Goal: Communication & Community: Answer question/provide support

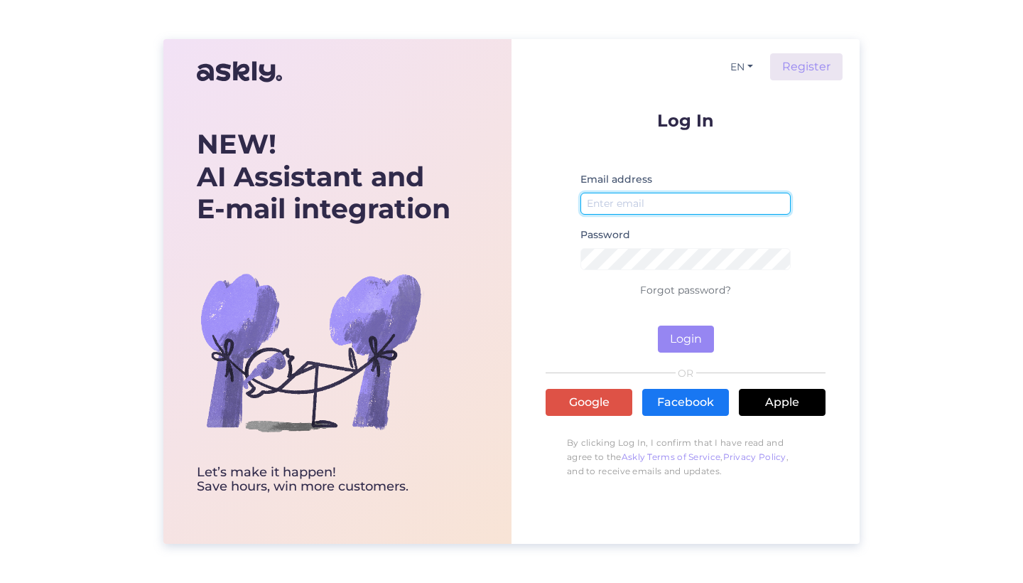
type input "[EMAIL_ADDRESS][DOMAIN_NAME]"
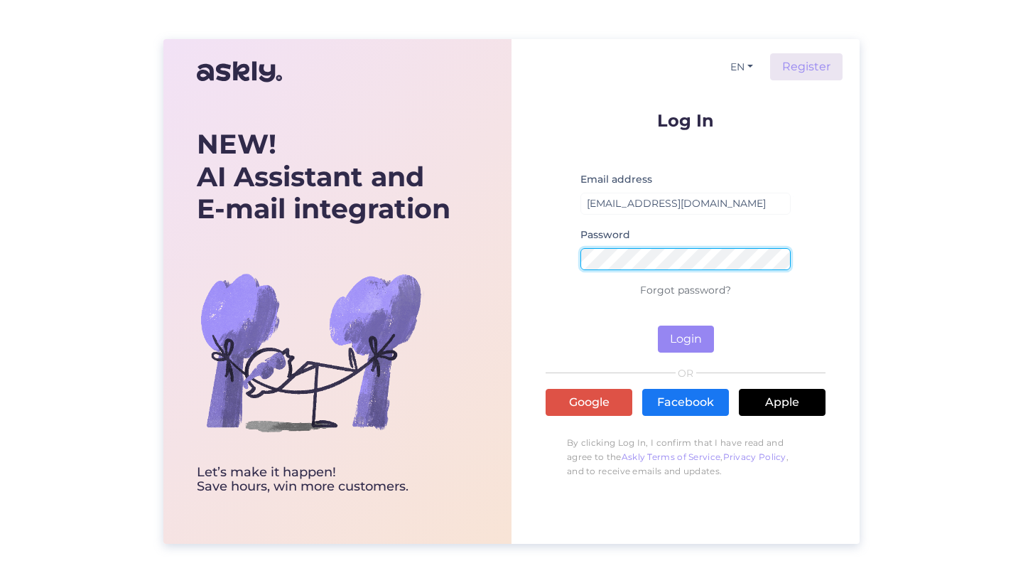
click at [686, 339] on button "Login" at bounding box center [686, 338] width 56 height 27
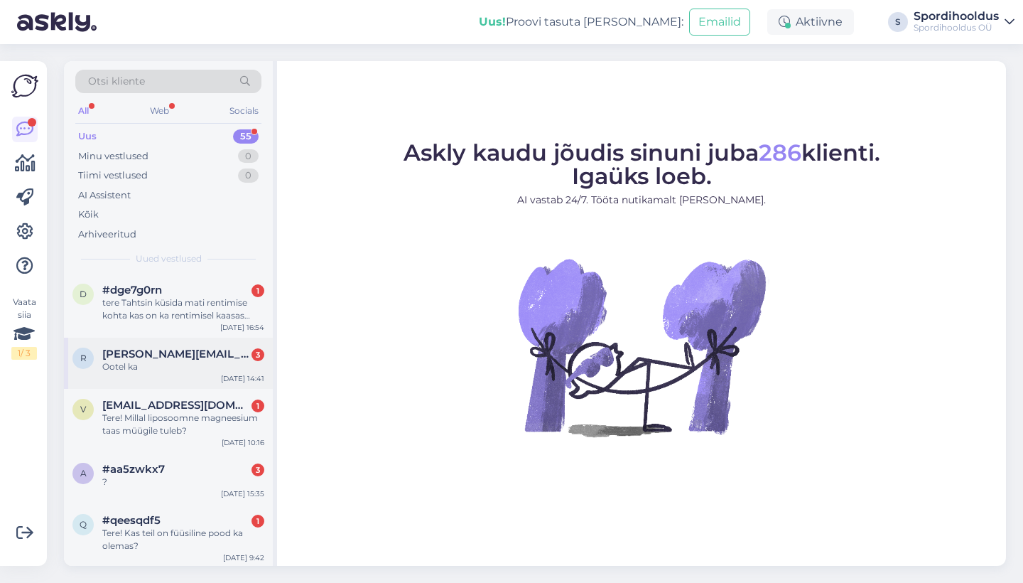
click at [207, 355] on div "[PERSON_NAME][EMAIL_ADDRESS][DOMAIN_NAME] 3" at bounding box center [183, 353] width 162 height 13
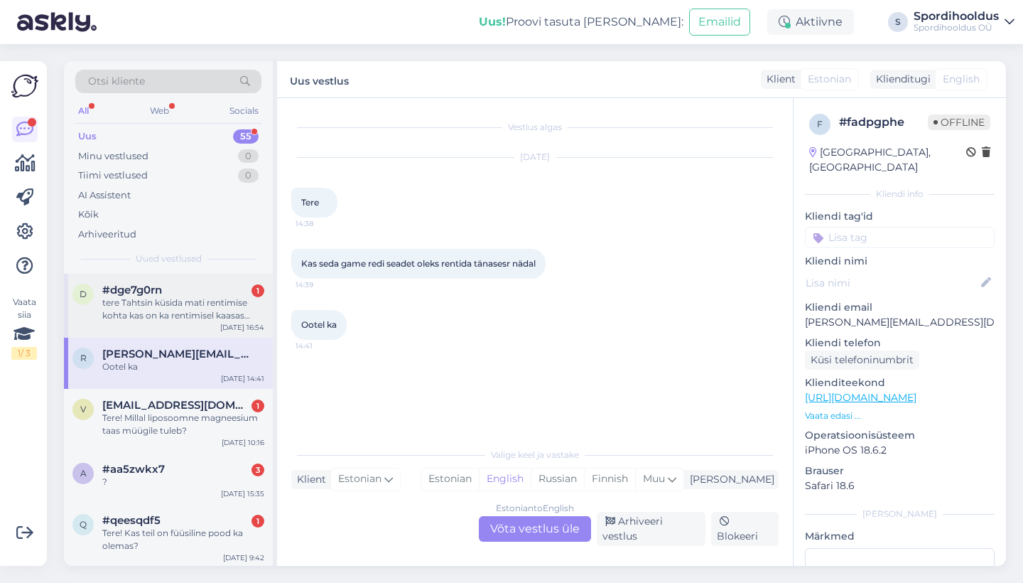
click at [209, 299] on div "tere Tahtsin küsida mati rentimise kohta kas on ka rentimisel kaasas kiled. ja …" at bounding box center [183, 309] width 162 height 26
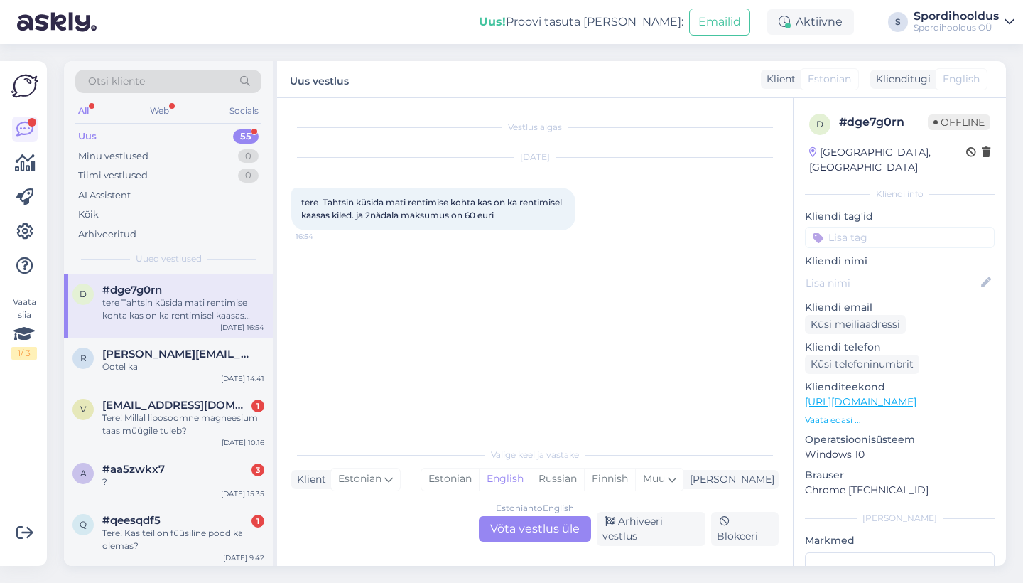
click at [542, 532] on div "Estonian to English Võta vestlus üle" at bounding box center [535, 529] width 112 height 26
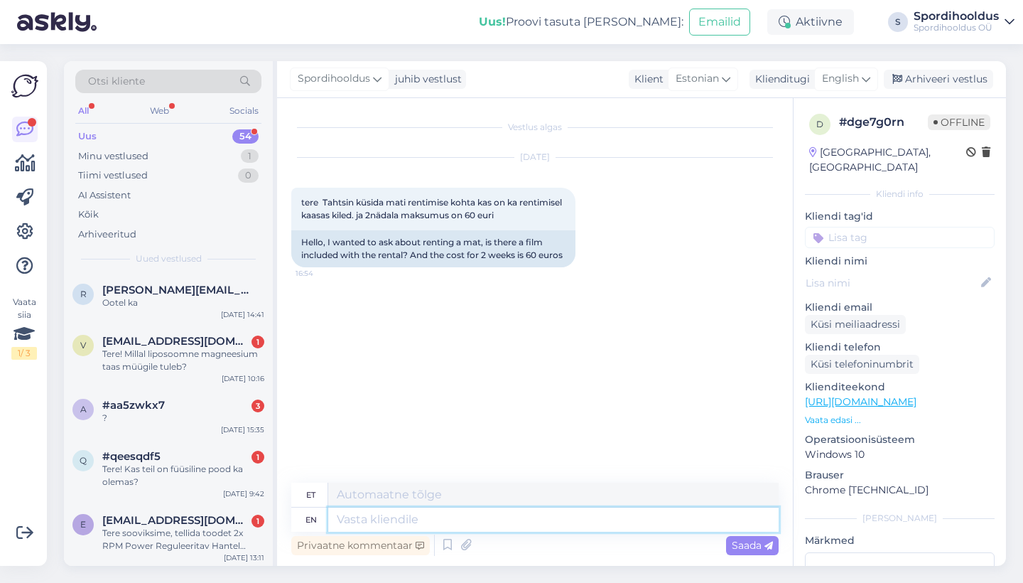
click at [525, 510] on textarea at bounding box center [553, 519] width 451 height 24
type textarea "Tere!"
type textarea "Tere! Jah!"
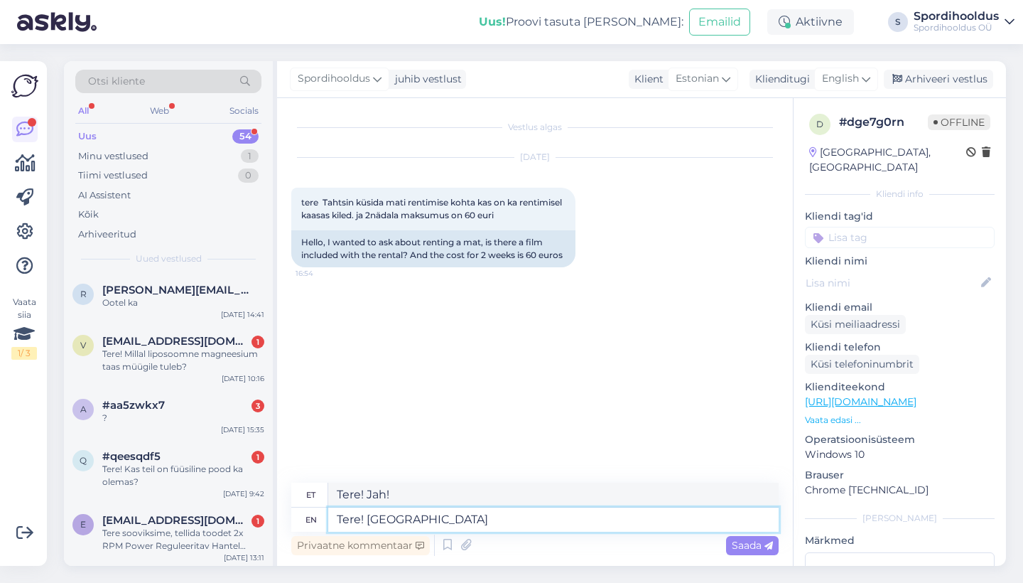
type textarea "Tere! [GEOGRAPHIC_DATA]"
type textarea "Tere! [GEOGRAPHIC_DATA] -"
type textarea "Tere! Jah - kiled"
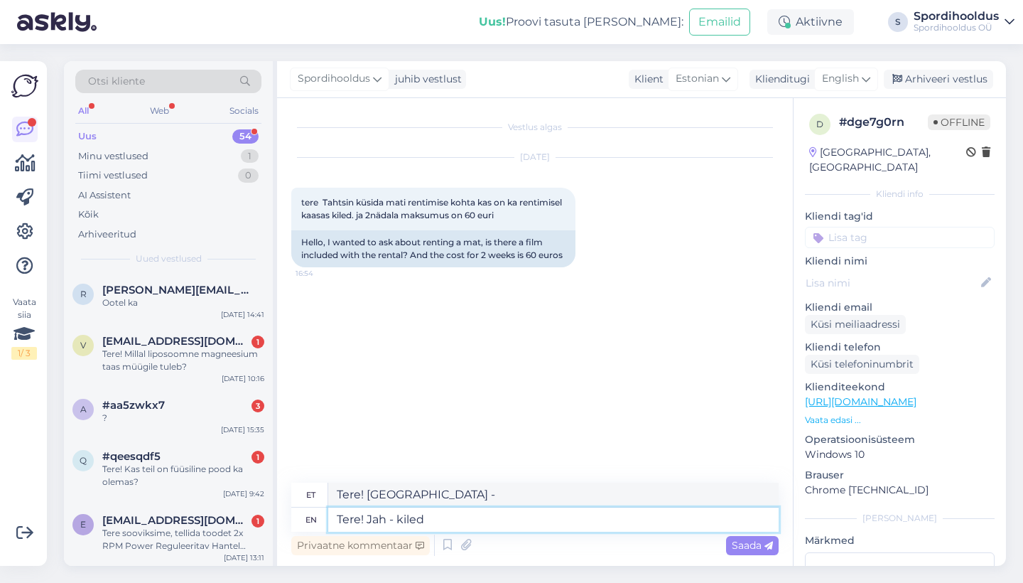
type textarea "Tere! Jah - tapetud"
type textarea "Tere! Jah - kiled tuleva"
type textarea "Tere! Jah - kiled tulevad"
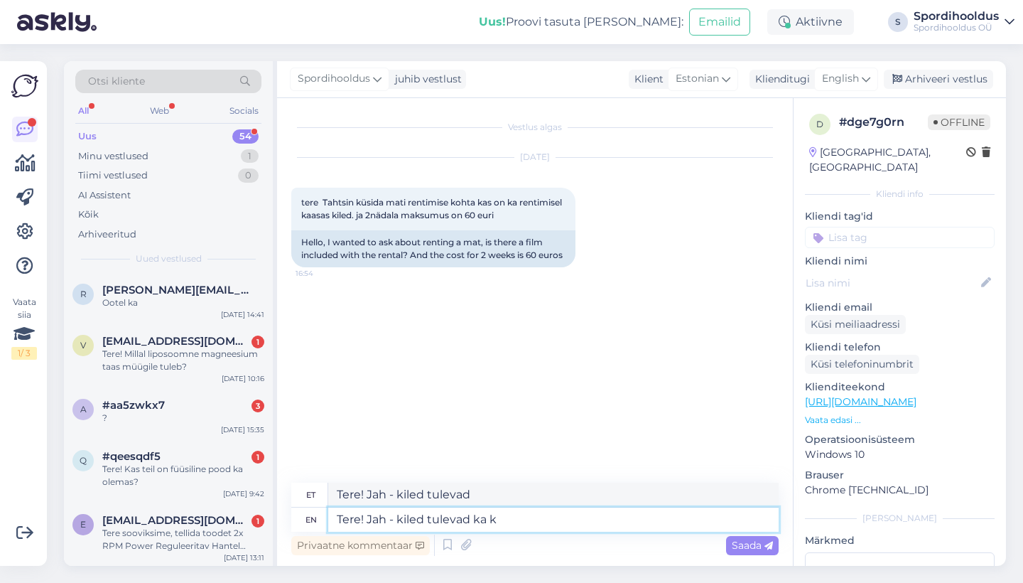
type textarea "Tere! Jah - kiled tulevad ka ka"
type textarea "Tere! Jah - kiled tulevad ka"
type textarea "Tere! Jah - kiled tulevad [PERSON_NAME],"
type textarea "Tere! Jah - kiled tulevad [PERSON_NAME], 2 n"
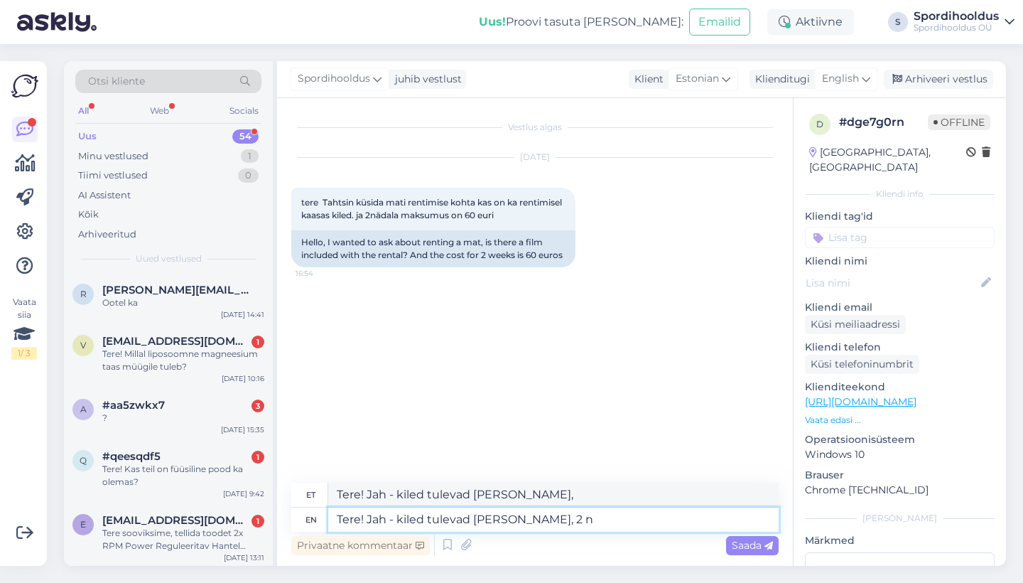
type textarea "Tere! Jah - kiled tulevad [PERSON_NAME], 2"
type textarea "Tere! Jah - kiled tulevad [PERSON_NAME], 2 nädala"
type textarea "Tere! Jah - kiled tulevad [PERSON_NAME], 2 nädala eest t"
type textarea "Tere! Jah - kiled tulevad [PERSON_NAME], 2 nädala eest"
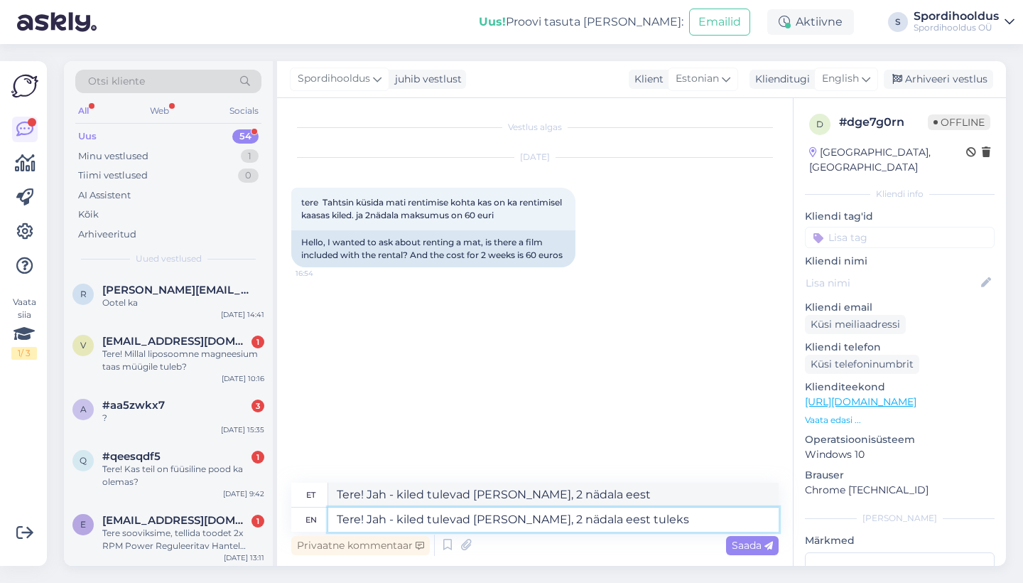
type textarea "Tere! Jah - kiled tulevad [PERSON_NAME], 2 nädala eest tuleks"
type textarea "Tere! Jah - kiled tulevad [PERSON_NAME], 2 nädala eest tuleks 14tk ki"
type textarea "Tere! Jah - kiled tulevad [PERSON_NAME], 2 nädala eest tuleks 14tk"
type textarea "Tere! Jah - kiled tulevad [PERSON_NAME], 2 nädala eest tuleks 14tk kilesid."
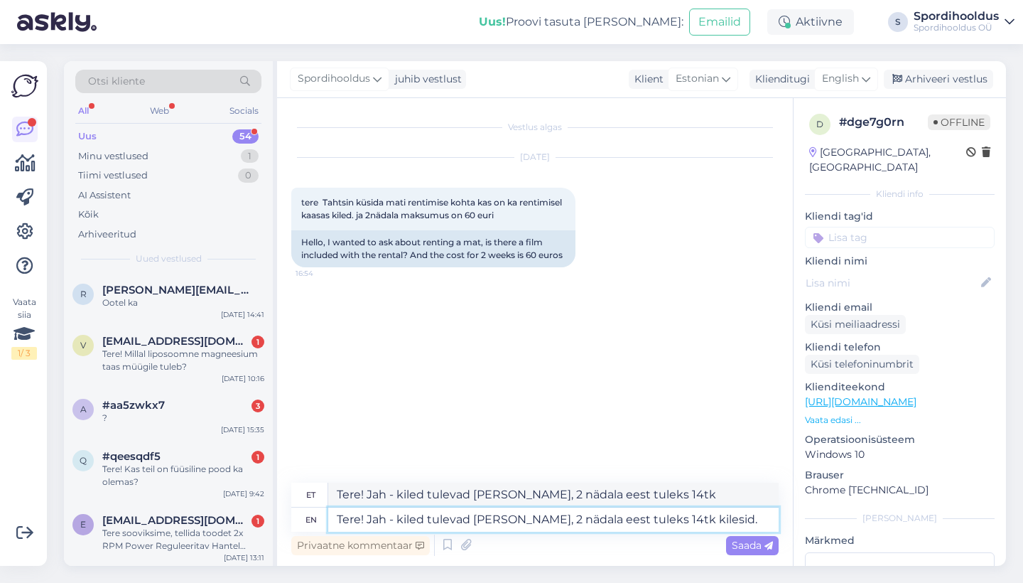
type textarea "Tere! Jah - kiled tulevad [PERSON_NAME], 2 nädala eest tuleks 14tk kilesid."
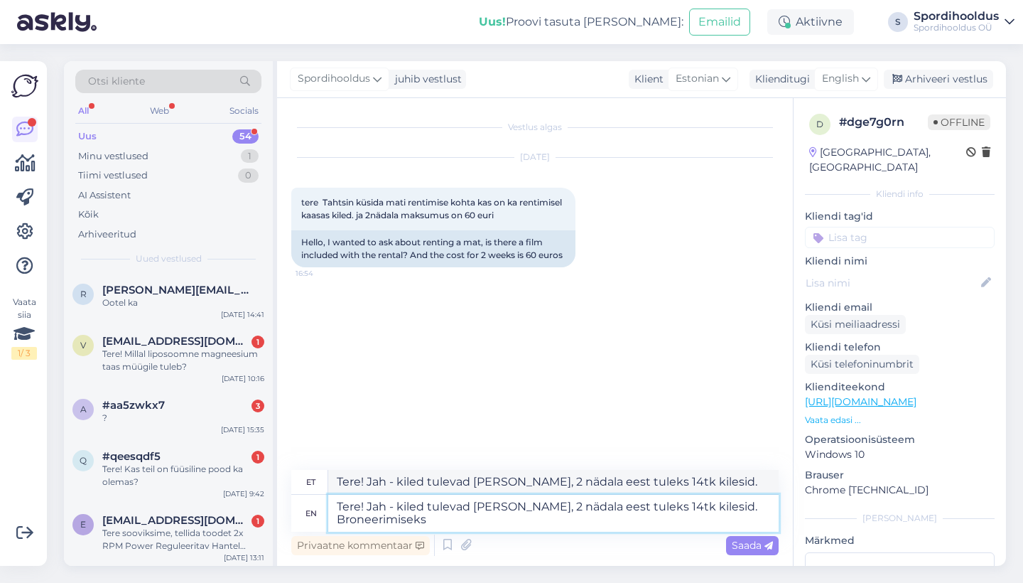
type textarea "Tere! Jah - kiled tulevad [PERSON_NAME], 2 nädala eest tuleks 14tk kilesid. Bro…"
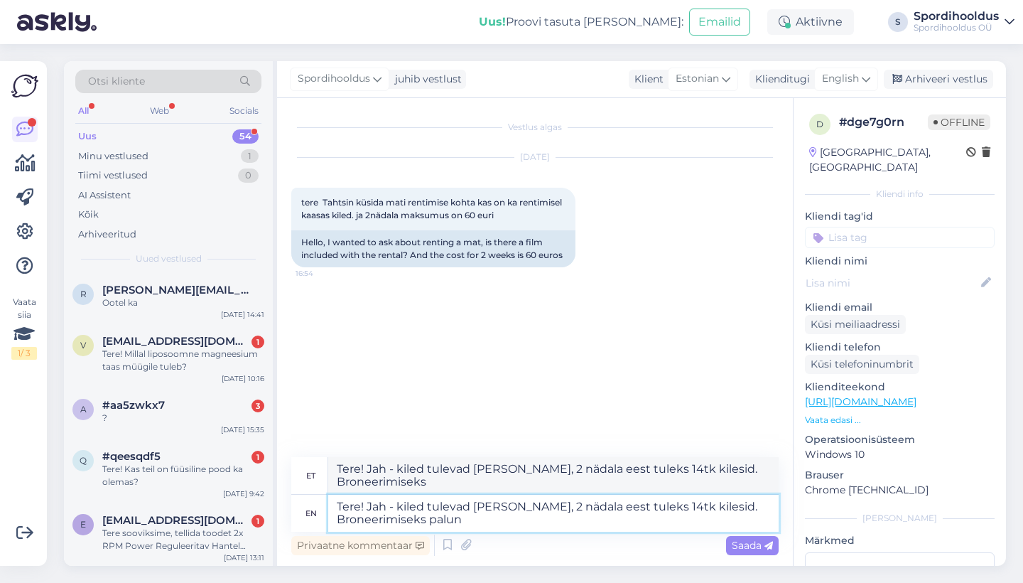
type textarea "Tere! Jah - kiled tulevad [PERSON_NAME], 2 nädala eest tuleks 14tk kilesid. Bro…"
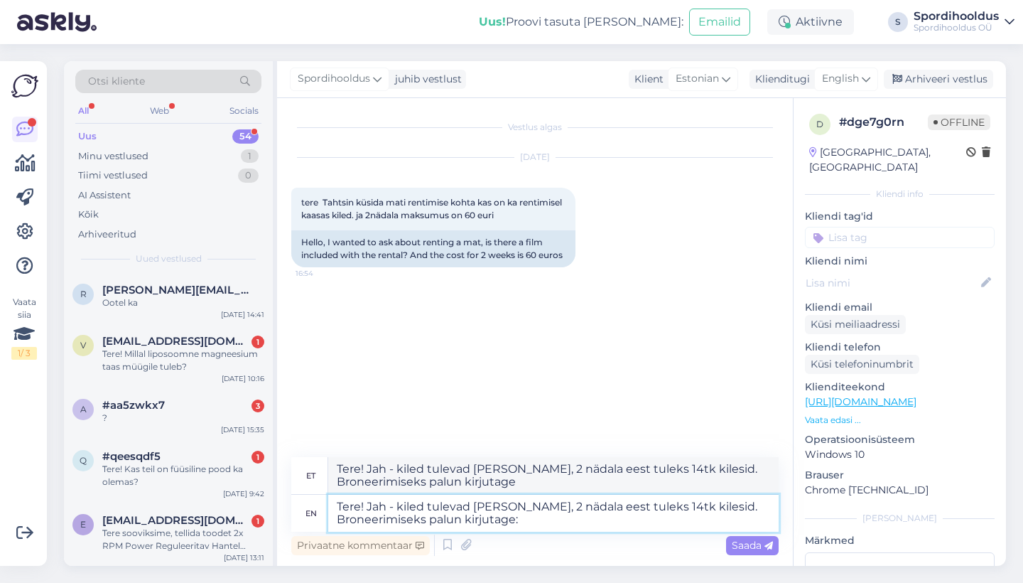
type textarea "Tere! Jah - kiled tulevad [PERSON_NAME], 2 nädala eest tuleks 14tk kilesid. Bro…"
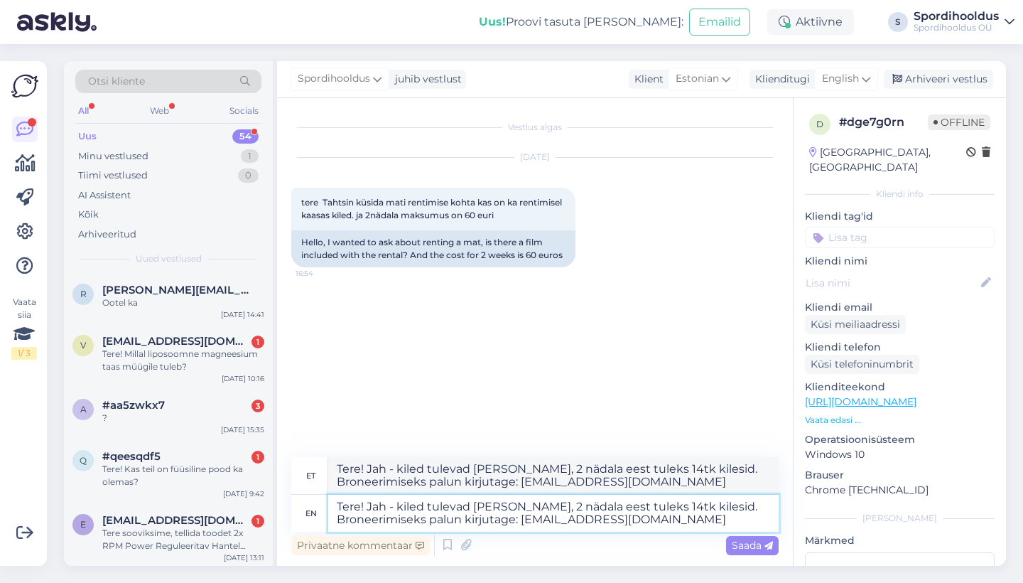
type textarea "Tere! Jah - kiled tulevad [PERSON_NAME], 2 nädala eest tuleks 14tk kilesid. Bro…"
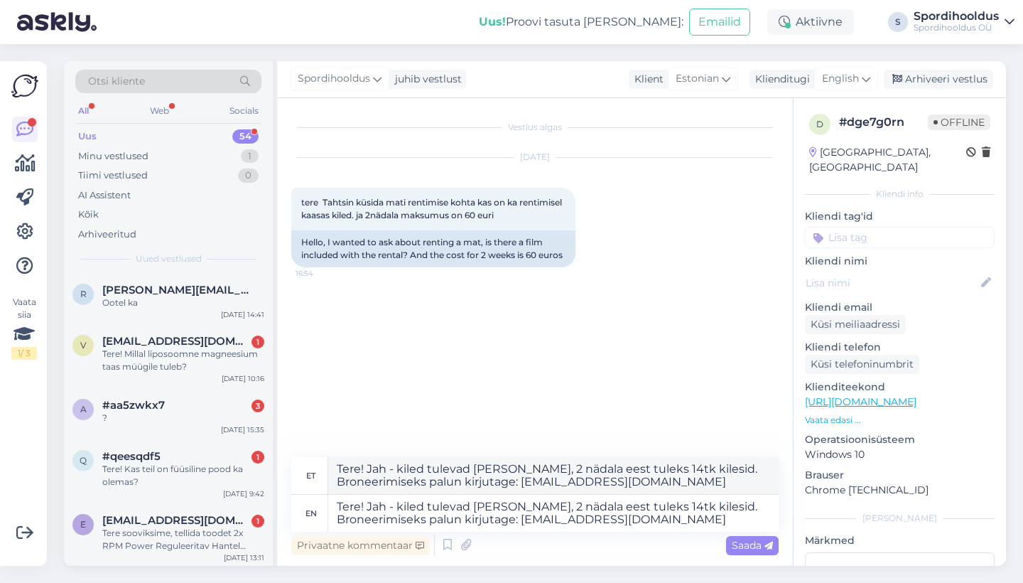
click at [778, 554] on div "Saada" at bounding box center [752, 545] width 53 height 19
click at [758, 549] on span "Saada" at bounding box center [752, 545] width 41 height 13
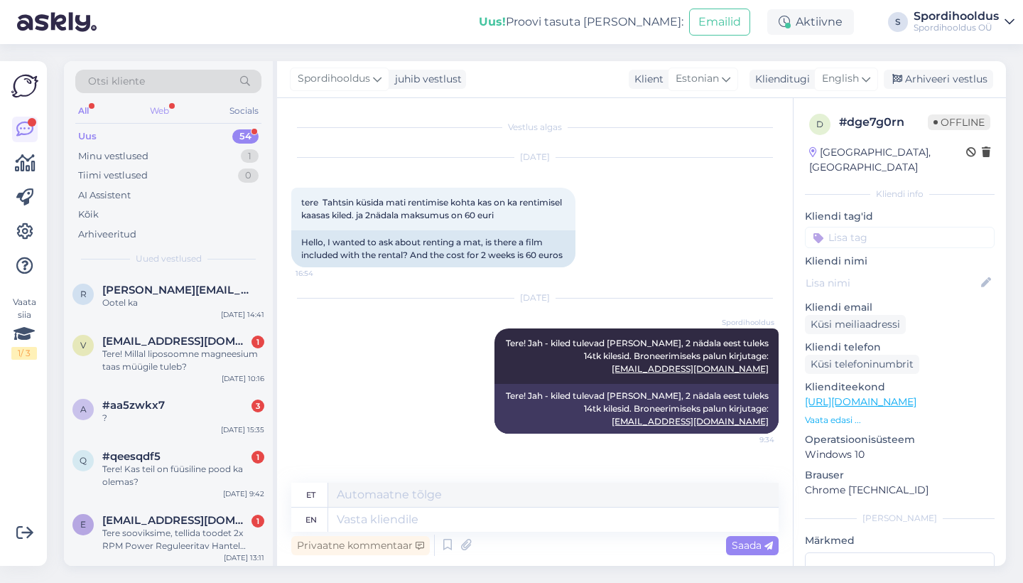
click at [164, 111] on div "Web" at bounding box center [159, 111] width 25 height 18
click at [198, 312] on div "r [PERSON_NAME][EMAIL_ADDRESS][DOMAIN_NAME] Ootel ka [DATE] 14:41" at bounding box center [168, 299] width 209 height 51
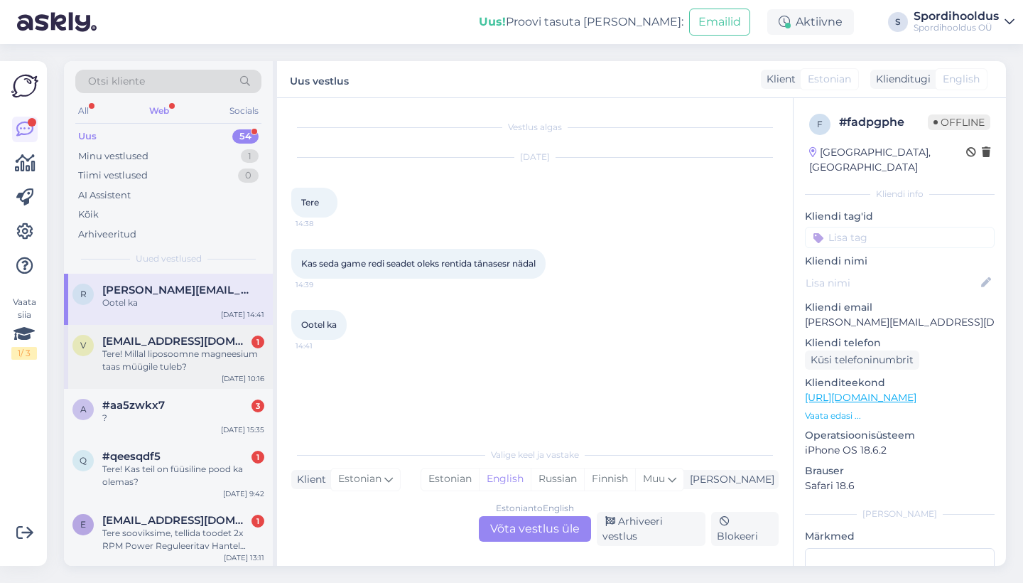
click at [195, 347] on div "Tere! Millal liposoomne magneesium taas müügile tuleb?" at bounding box center [183, 360] width 162 height 26
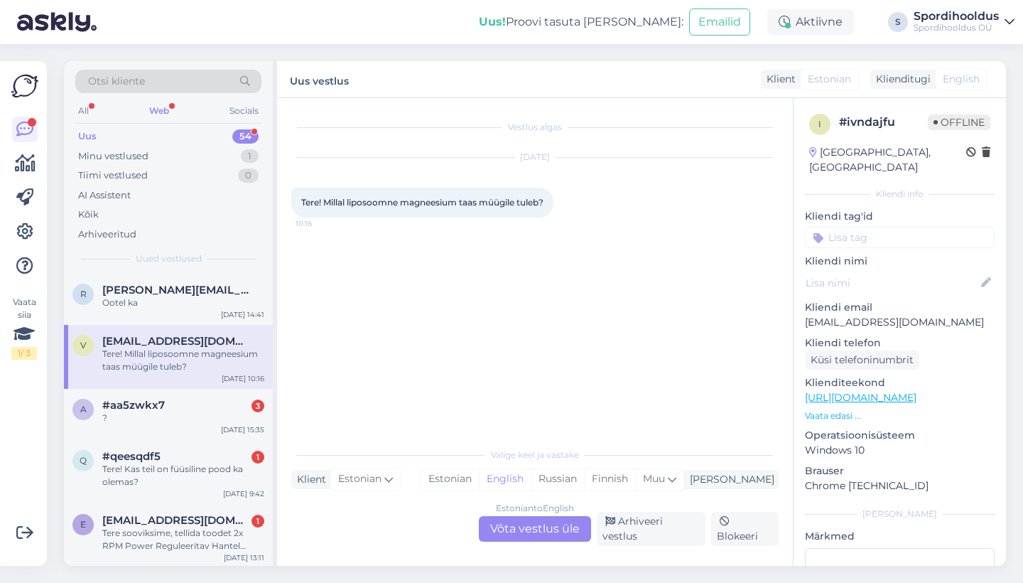
click at [517, 524] on div "Estonian to English Võta vestlus üle" at bounding box center [535, 529] width 112 height 26
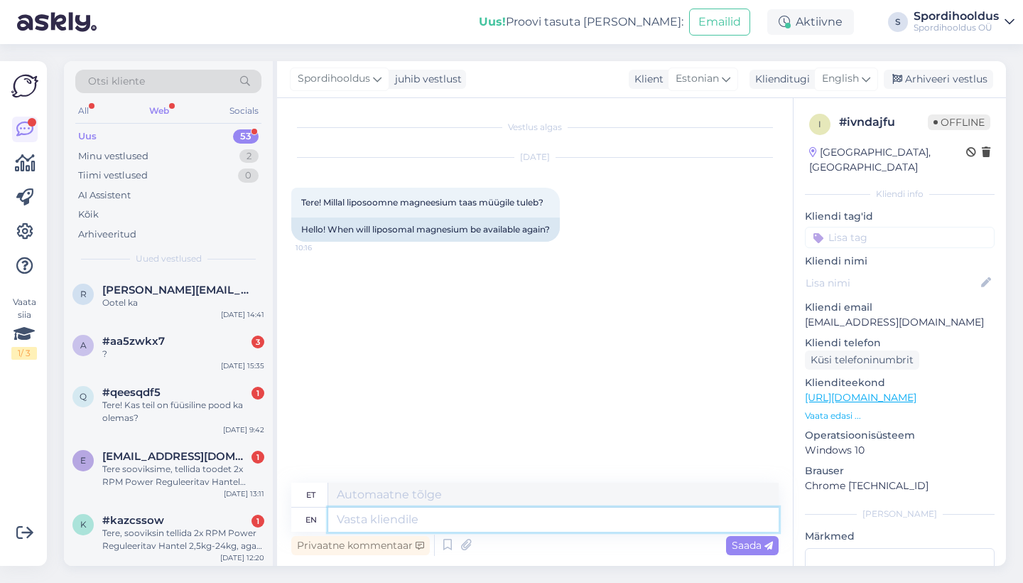
click at [466, 520] on textarea at bounding box center [553, 519] width 451 height 24
type textarea "Tervist!"
type textarea "Tervist! Tootja p"
type textarea "Tervist! Tootja"
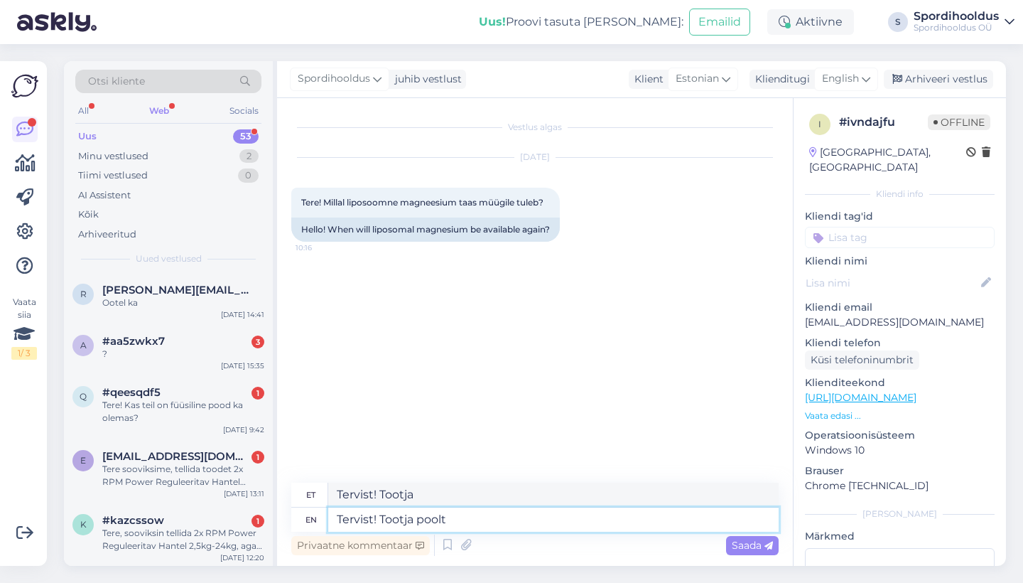
type textarea "Tervist! Tootja poolt"
type textarea "Tervist! Tootja poolt [PERSON_NAME]"
type textarea "Tervist! [PERSON_NAME] poolt [PERSON_NAME] vastus, et"
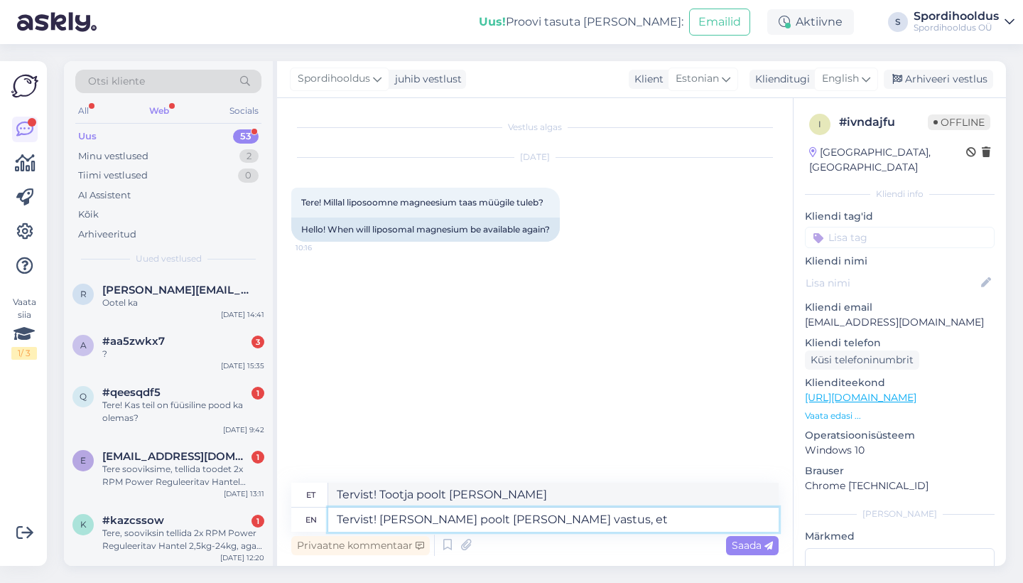
type textarea "Tervist! [PERSON_NAME] poolt [PERSON_NAME] vastus,"
type textarea "Tervist! [PERSON_NAME] poolt [PERSON_NAME] vastus, et loo"
type textarea "Tervist! [PERSON_NAME] poolt [PERSON_NAME] vastus, et"
type textarea "Tervist! [PERSON_NAME] poolt [PERSON_NAME] vastus, et loodevasti k"
type textarea "Tervist! [PERSON_NAME] poolt [PERSON_NAME] vastus, et loodevasti"
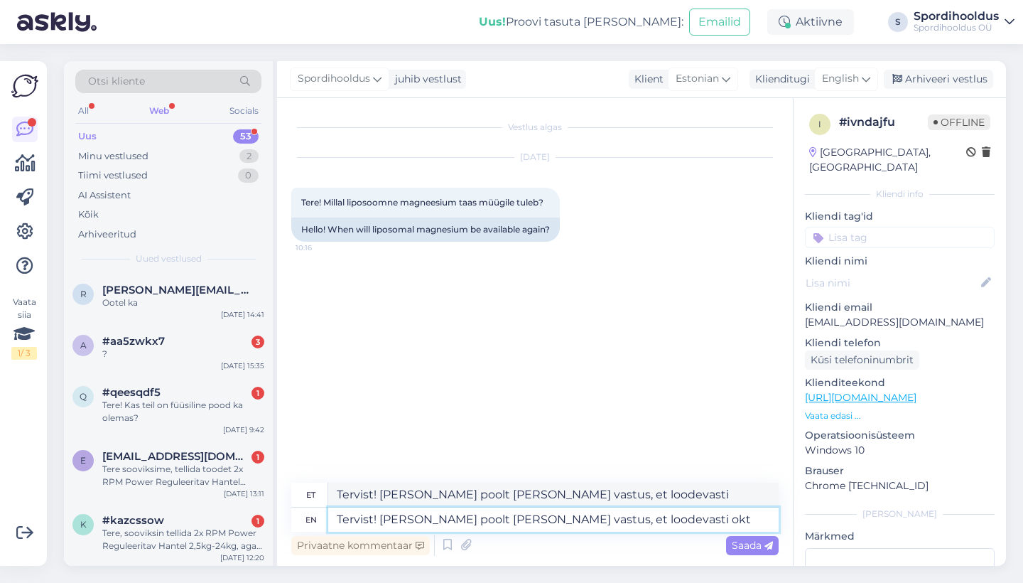
type textarea "Tervist! [PERSON_NAME] poolt [PERSON_NAME] vastus, et loodevasti okto"
type textarea "Tervist! [PERSON_NAME] poolt [PERSON_NAME] vastus, et loodevasti oktoobris"
type textarea "Tervist! [PERSON_NAME] poolt [PERSON_NAME] vastus, et loodevasti oktoobris."
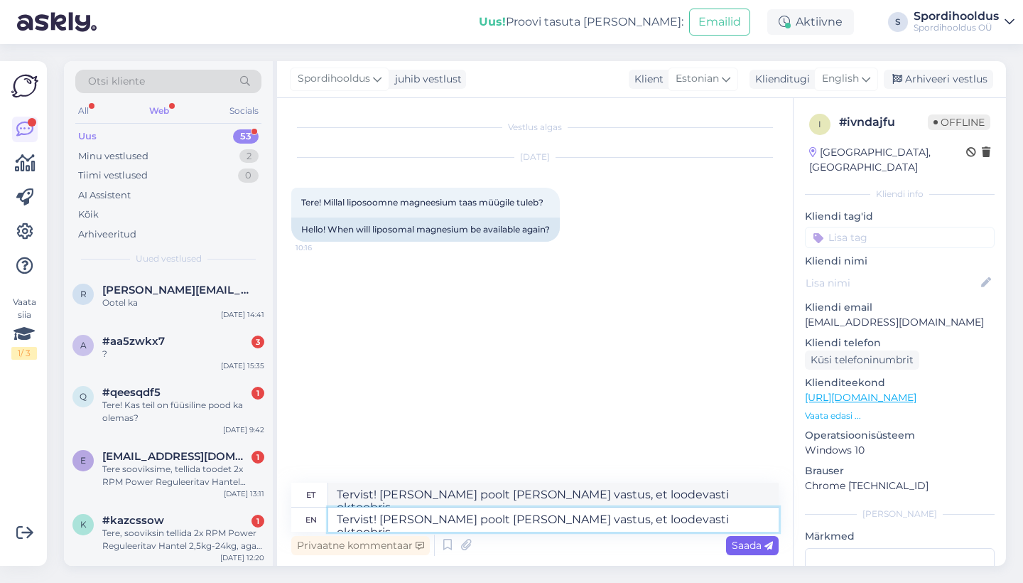
type textarea "Tervist! [PERSON_NAME] poolt [PERSON_NAME] vastus, et loodevasti oktoobris."
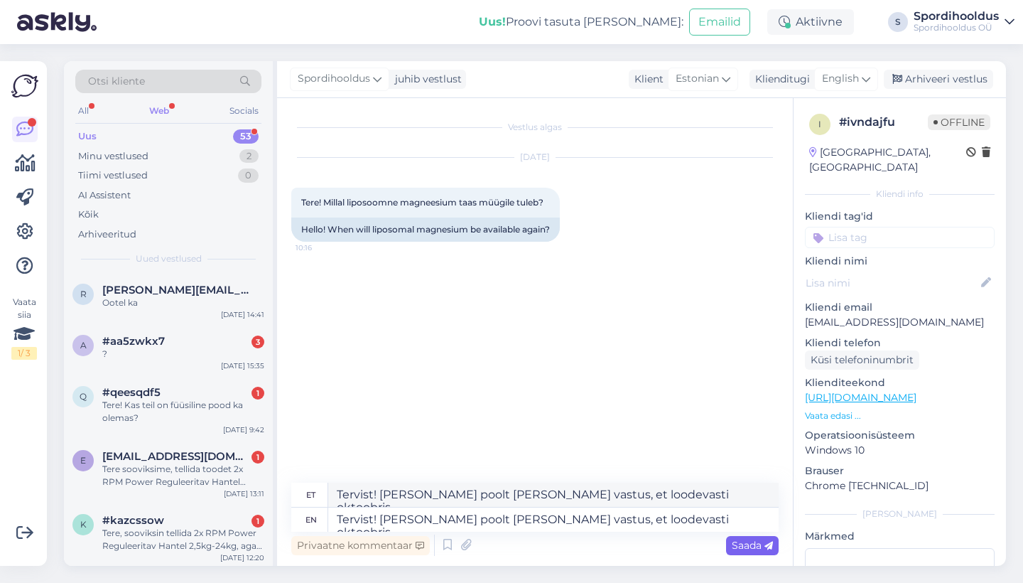
click at [760, 554] on div "Saada" at bounding box center [752, 545] width 53 height 19
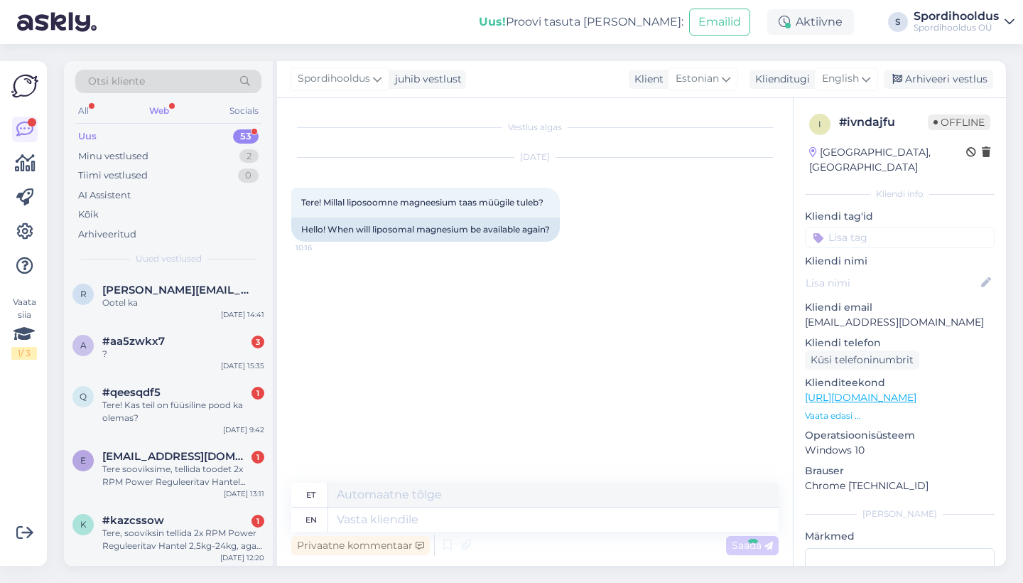
click at [760, 554] on div "Saada" at bounding box center [752, 545] width 53 height 19
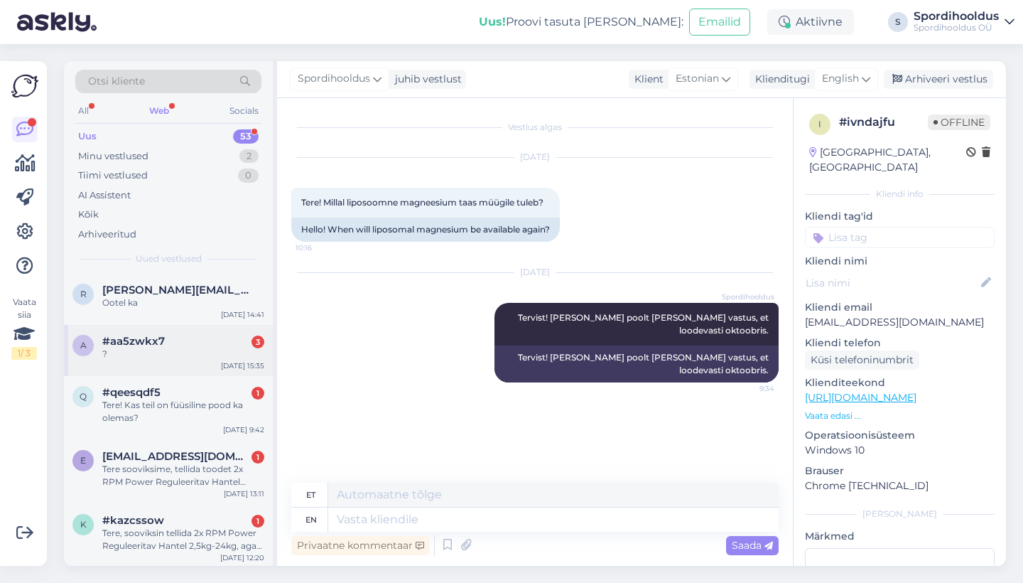
click at [200, 343] on div "#aa5zwkx7 3" at bounding box center [183, 341] width 162 height 13
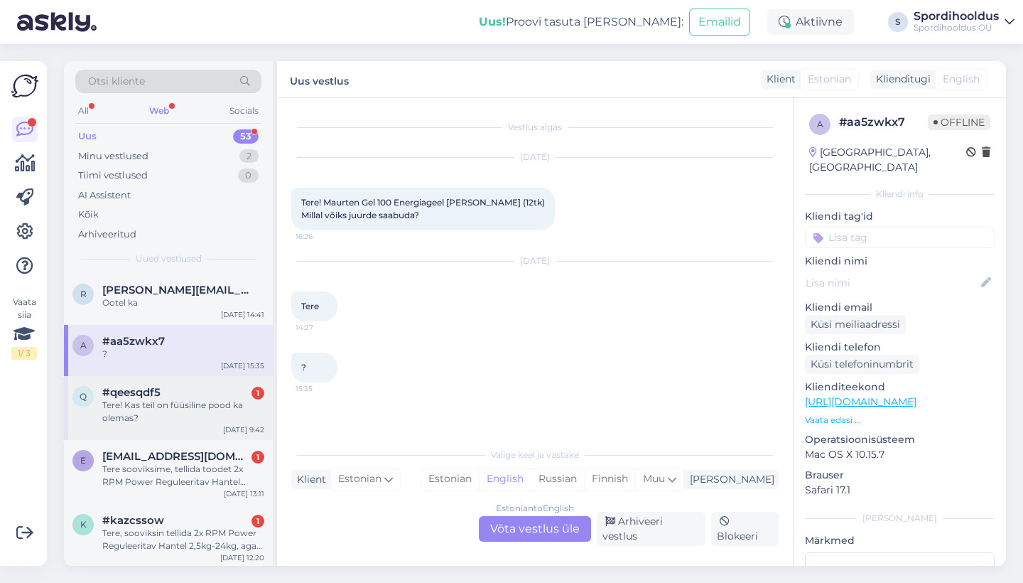
click at [250, 399] on div "Tere! Kas teil on füüsiline pood ka olemas?" at bounding box center [183, 412] width 162 height 26
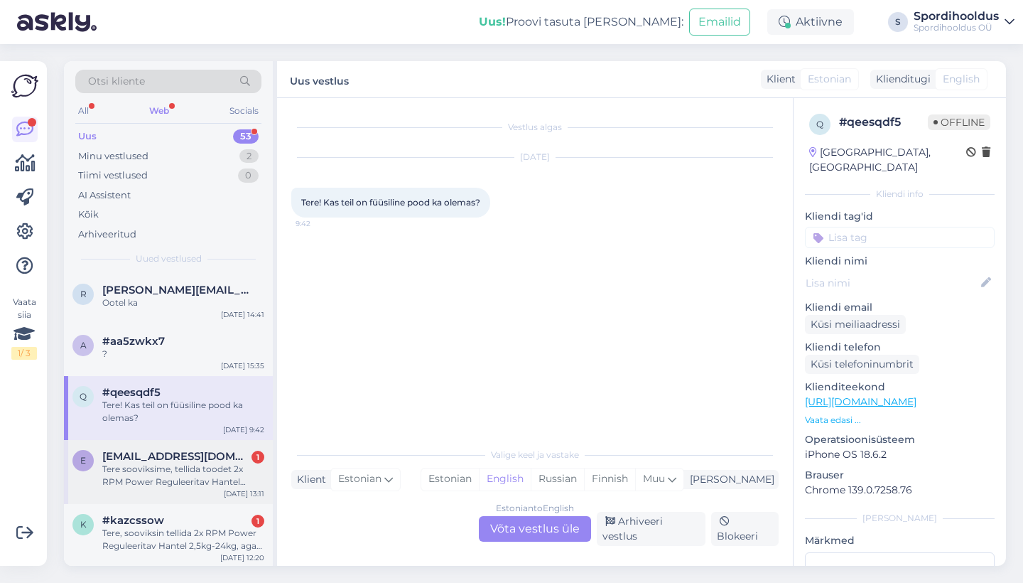
click at [214, 463] on div "Tere sooviksime, tellida toodet 2x RPM Power Reguleeritav Hantel 2,5kg-24kg, ag…" at bounding box center [183, 476] width 162 height 26
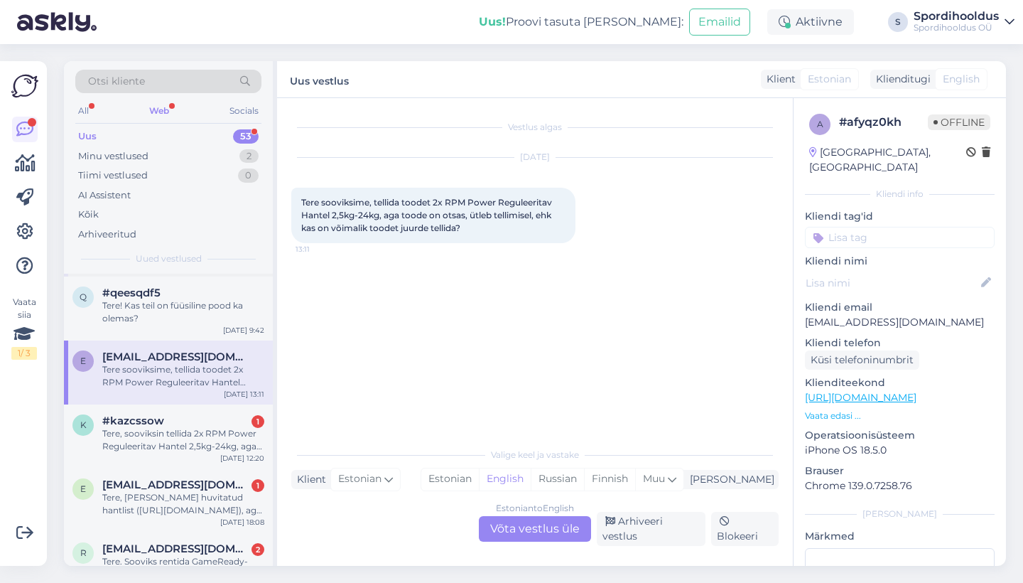
scroll to position [105, 0]
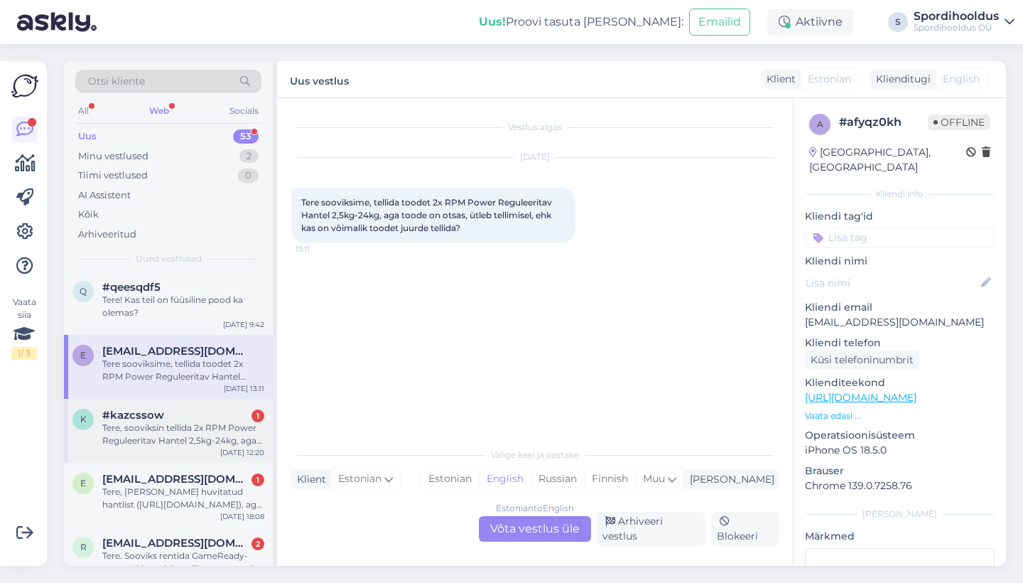
click at [204, 437] on div "Tere, sooviksin tellida 2x RPM Power Reguleeritav Hantel 2,5kg-24kg, aga toode …" at bounding box center [183, 434] width 162 height 26
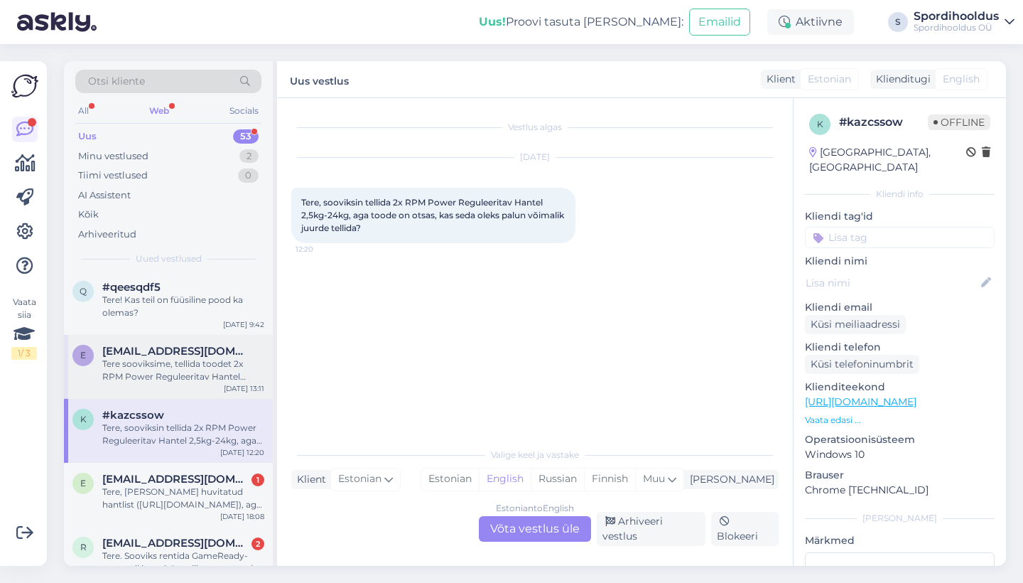
click at [224, 379] on div "Tere sooviksime, tellida toodet 2x RPM Power Reguleeritav Hantel 2,5kg-24kg, ag…" at bounding box center [183, 370] width 162 height 26
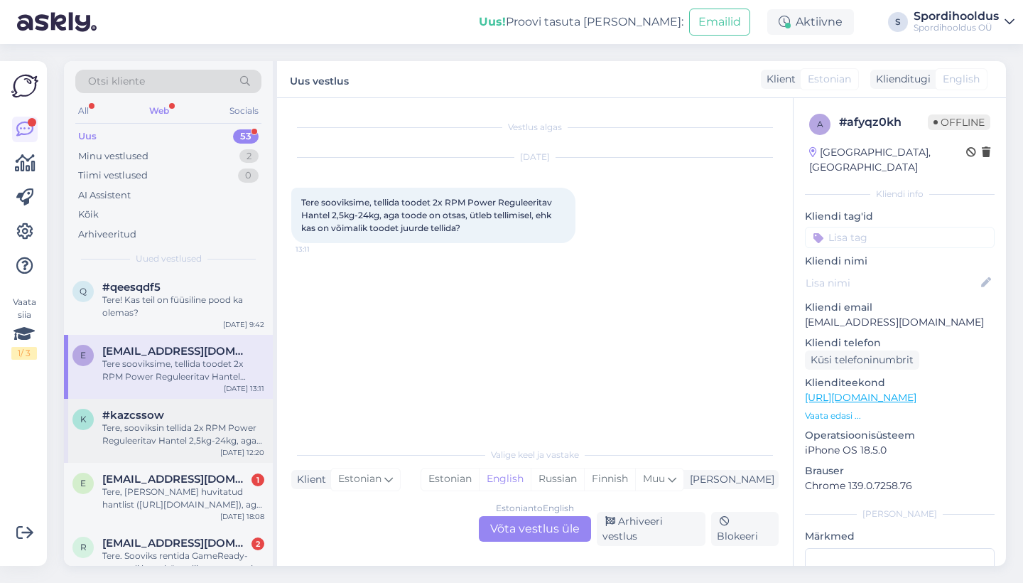
click at [217, 422] on div "Tere, sooviksin tellida 2x RPM Power Reguleeritav Hantel 2,5kg-24kg, aga toode …" at bounding box center [183, 434] width 162 height 26
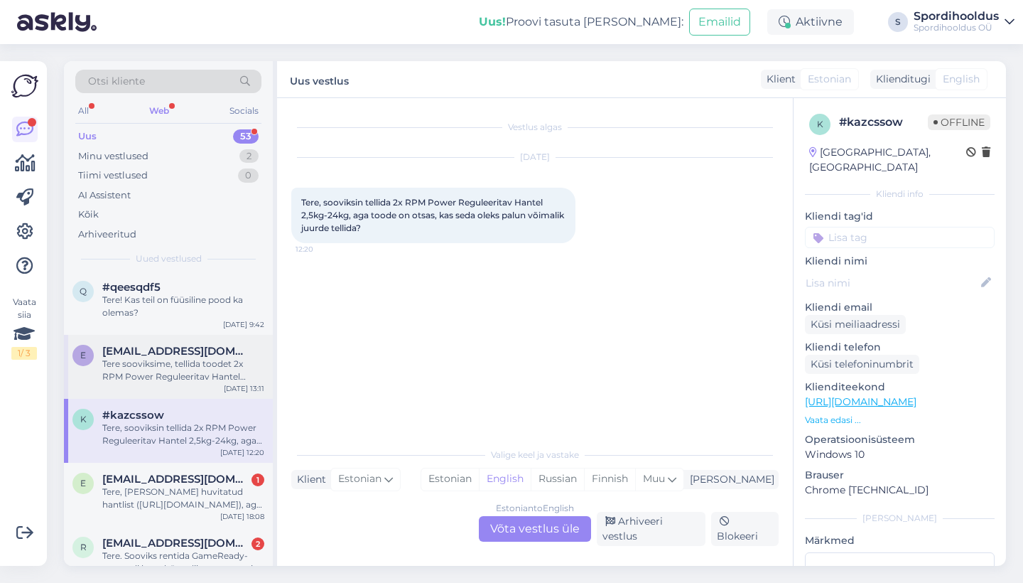
click at [224, 379] on div "Tere sooviksime, tellida toodet 2x RPM Power Reguleeritav Hantel 2,5kg-24kg, ag…" at bounding box center [183, 370] width 162 height 26
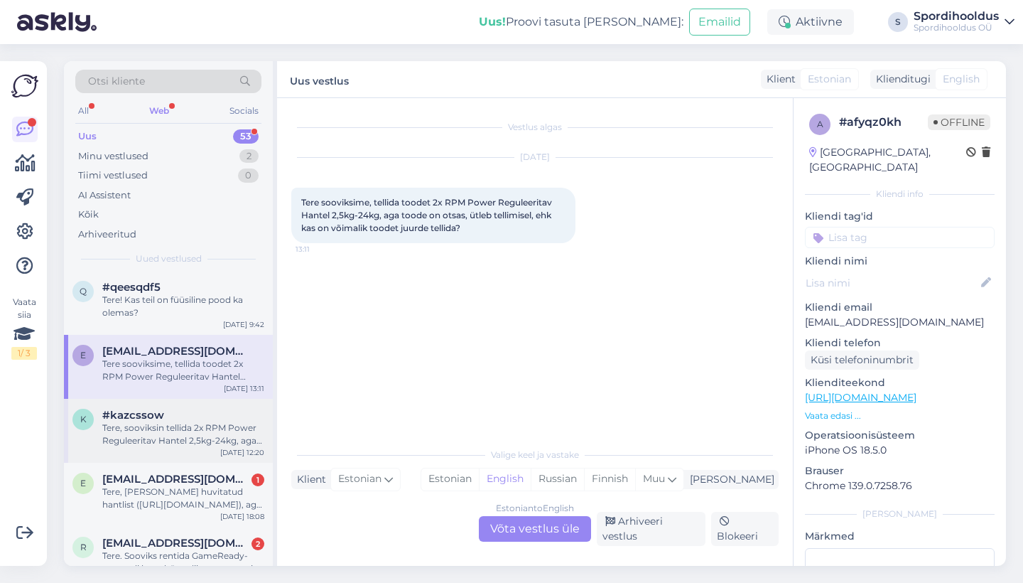
click at [224, 412] on div "#kazcssow" at bounding box center [183, 415] width 162 height 13
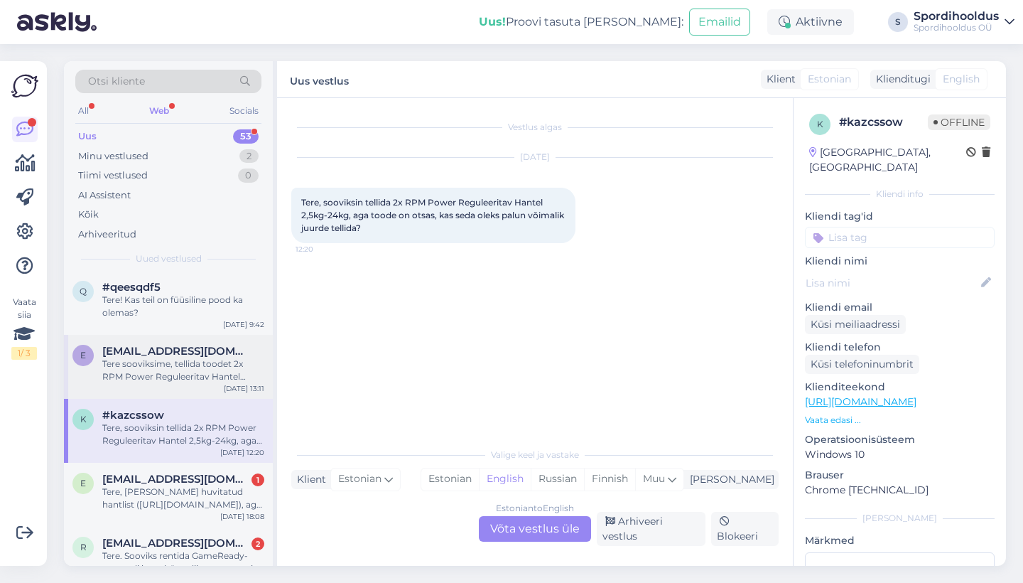
click at [229, 360] on div "Tere sooviksime, tellida toodet 2x RPM Power Reguleeritav Hantel 2,5kg-24kg, ag…" at bounding box center [183, 370] width 162 height 26
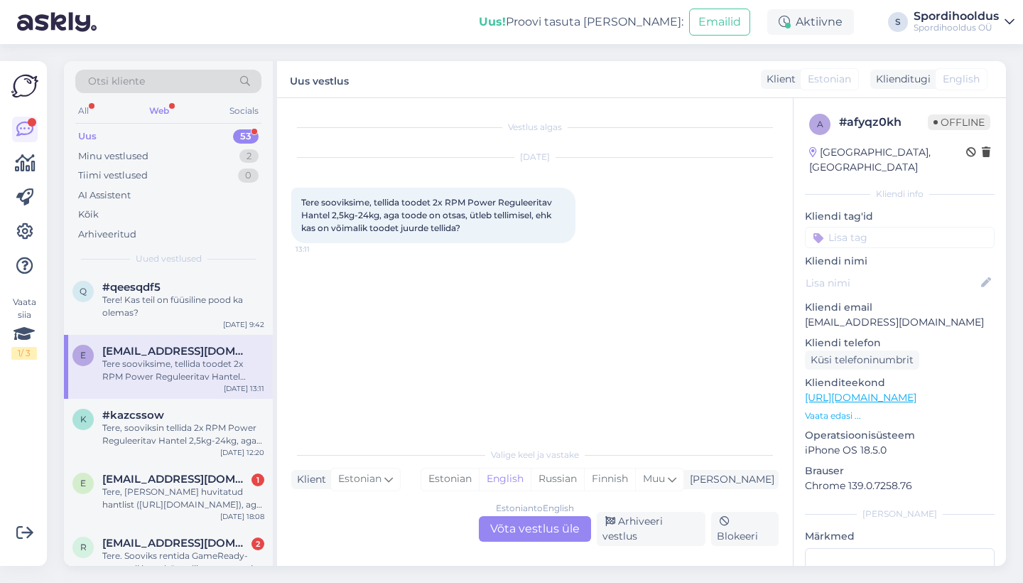
click at [231, 370] on div "Tere sooviksime, tellida toodet 2x RPM Power Reguleeritav Hantel 2,5kg-24kg, ag…" at bounding box center [183, 370] width 162 height 26
click at [538, 541] on div "Estonian to English Võta vestlus üle" at bounding box center [535, 529] width 112 height 26
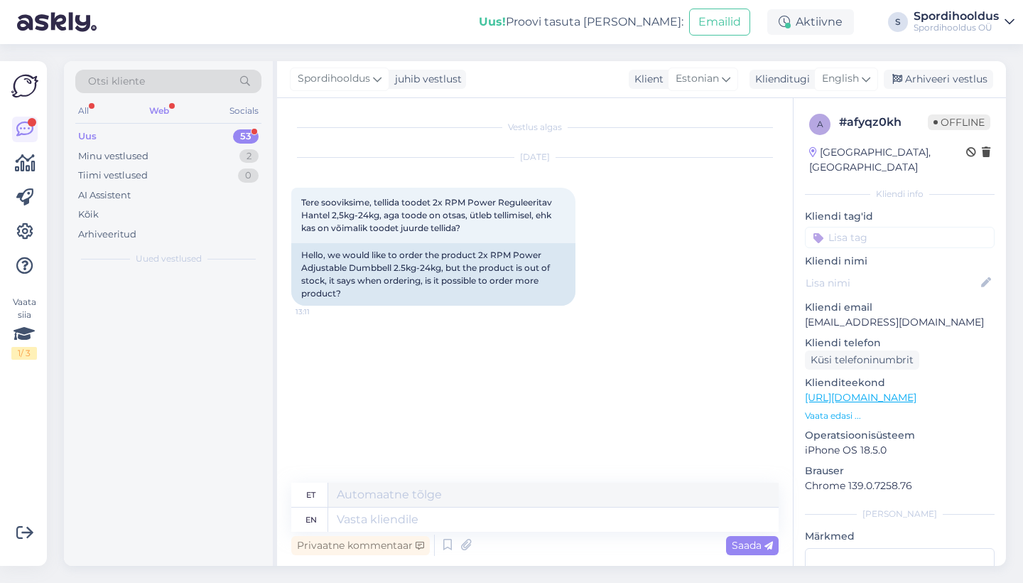
scroll to position [0, 0]
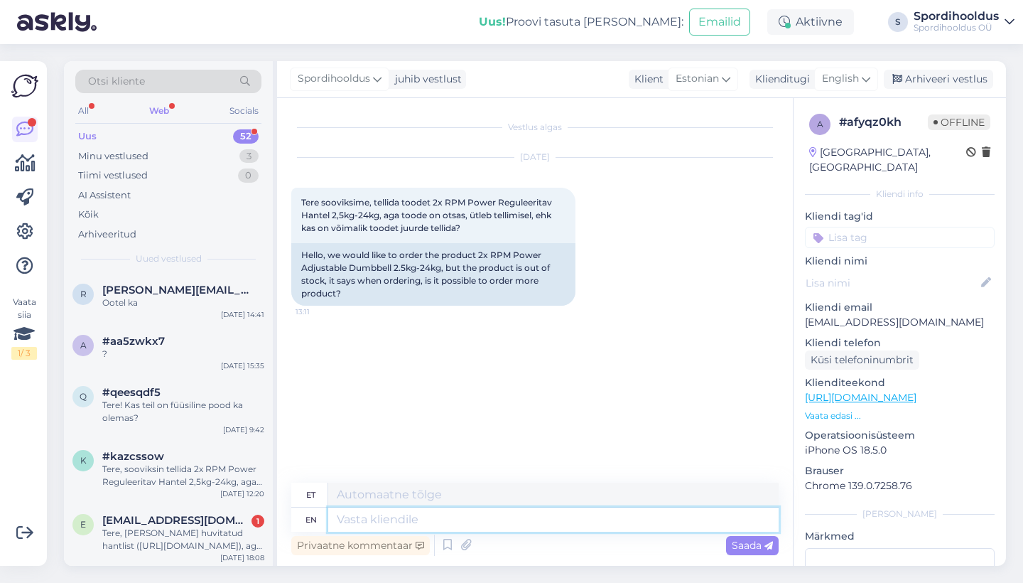
click at [448, 524] on textarea at bounding box center [553, 519] width 451 height 24
type textarea "Tere"
type textarea "Tere!"
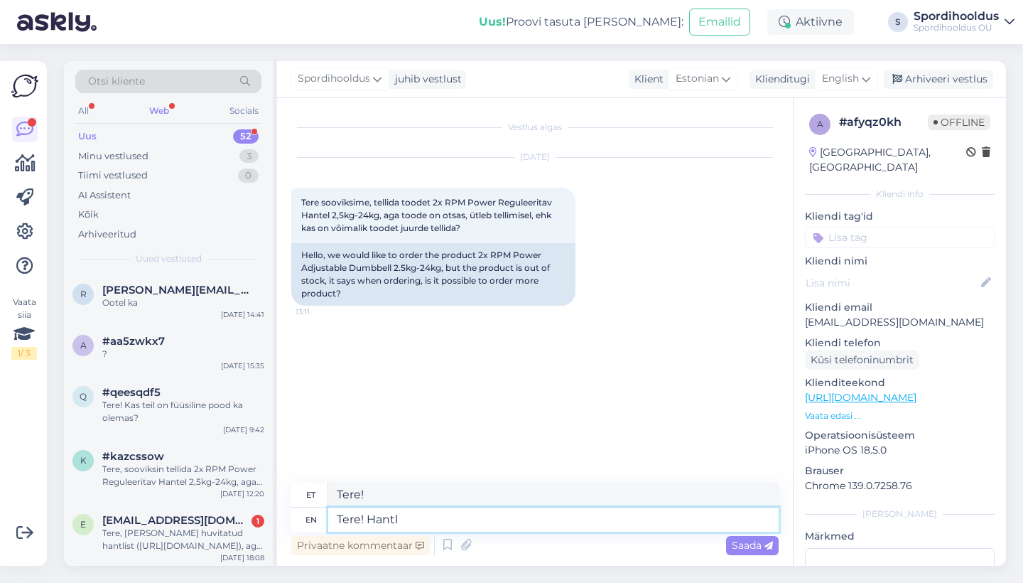
type textarea "Tere! [GEOGRAPHIC_DATA]"
type textarea "Tere! Hantleid o"
type textarea "Tere! Käsipuud"
type textarea "Tere! Hantleid on juu"
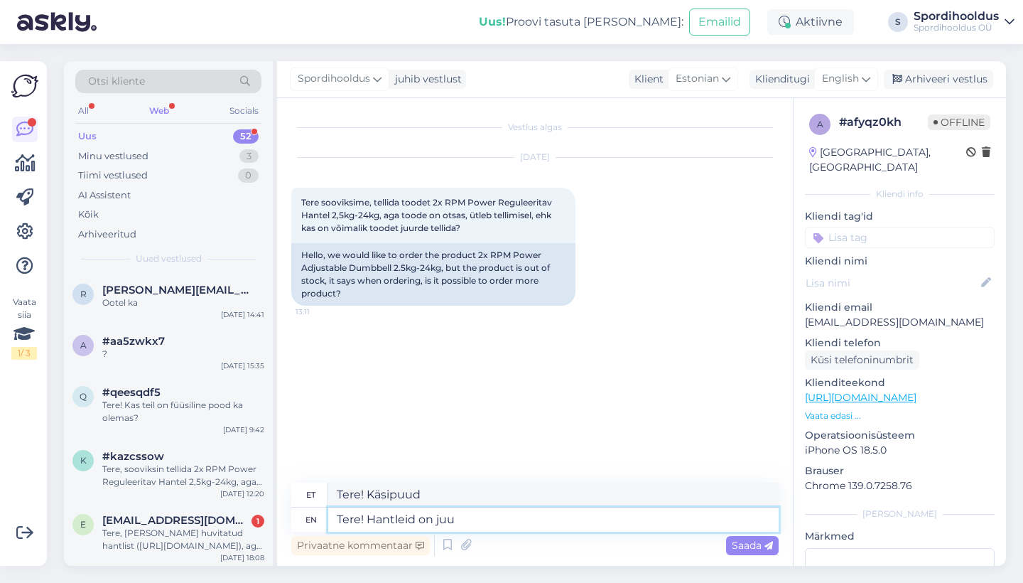
type textarea "Tere! Hantleid on peal"
type textarea "Tere! Hantleid on juurde te"
type textarea "Tere! Hantleid on tagasi"
type textarea "Tere! Hantleid on juurde tellitud,"
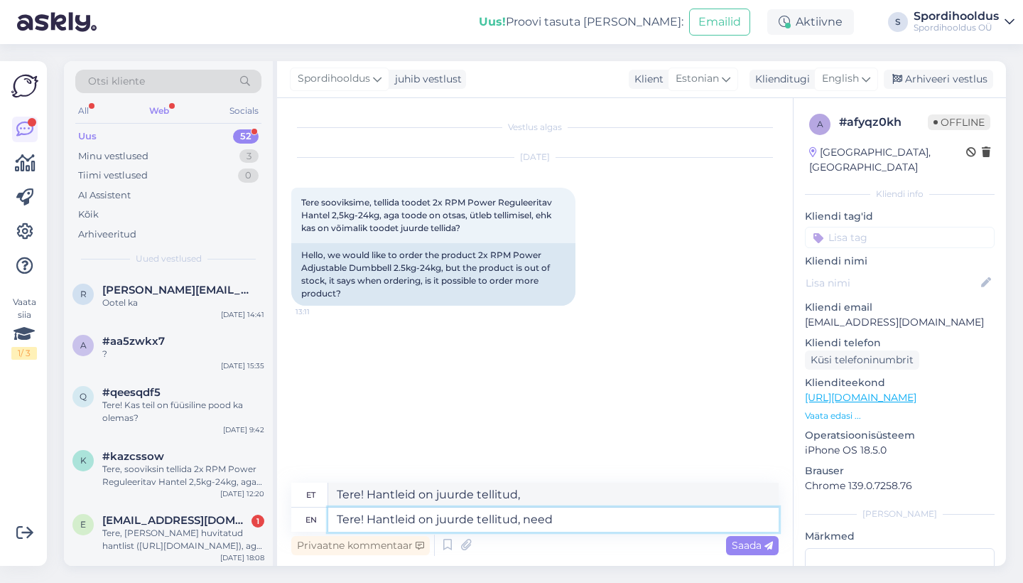
type textarea "Tere! Hantleid on juurde tellitud, need"
type textarea "Tere! [GEOGRAPHIC_DATA] on juurde tellitud, need peaksid sa"
type textarea "Tere! Hantleid on juurde tellitud, need vajavad"
type textarea "Tere! [GEOGRAPHIC_DATA] on juurde tellitud, need peaksid saabuma"
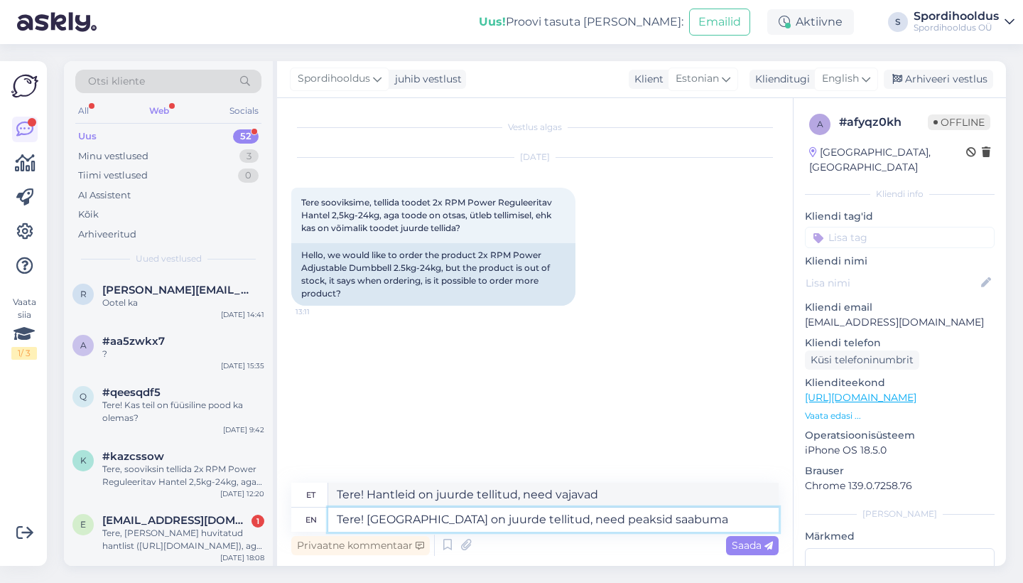
type textarea "Tere! Hantleid on juurde tellitud, vaja saabuma"
type textarea "Tere! Hantleid on juurde tellitud, need peaksid saabuma oktobrooi"
type textarea "Tere! Hantleid on juurde tellitud, vaja saabuma oktobrooi"
type textarea "Tere! Hantleid on juurde tellitud, need peaksid saabuma oktobrooi k"
type textarea "Tere! Hantleid on juurde tellitud, need saabuma oktobrooi"
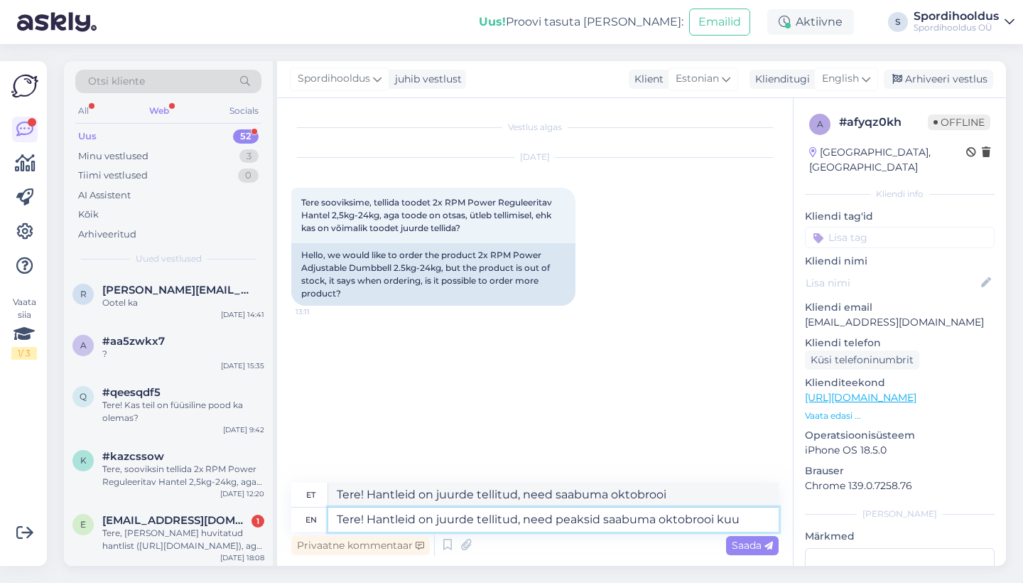
type textarea "Tere! Hantleid on juurde tellitud, need peaksid saabuma oktobrooi kuu j"
type textarea "Tere! Hantleid on juurde tellitud, need saabuma oktobrooi kuu"
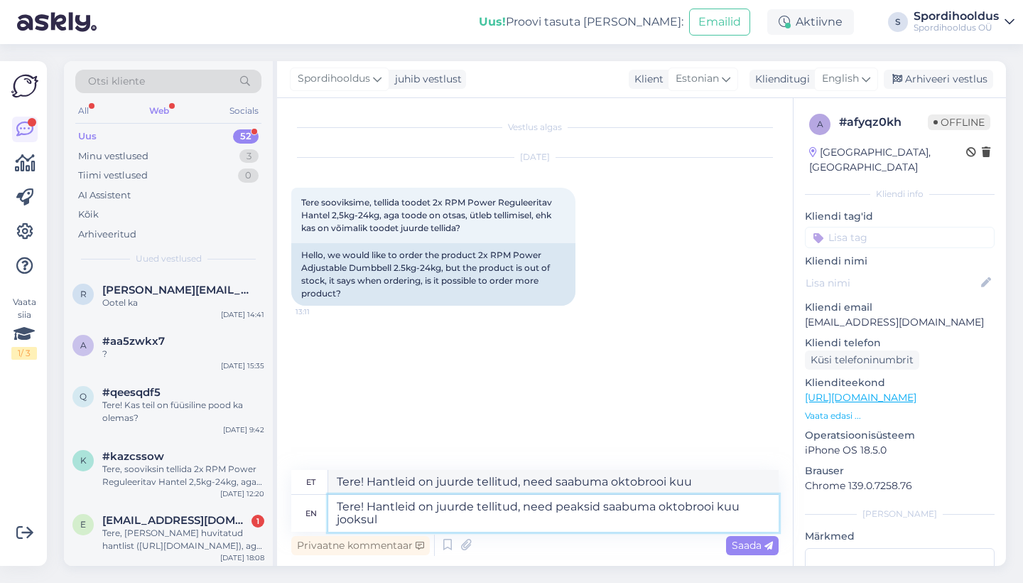
type textarea "Tere! Hantleid on juurde tellitud, need peaksid saabuma oktobrooi kuu jooksul."
type textarea "Tere! Hantleid on juurde tellitud, need saavad saabuma oktobrooi kuu jooksul"
type textarea "Tere! Hantleid on juurde tellitud, need peaksid saabuma oktobrooi kuu jooksul."
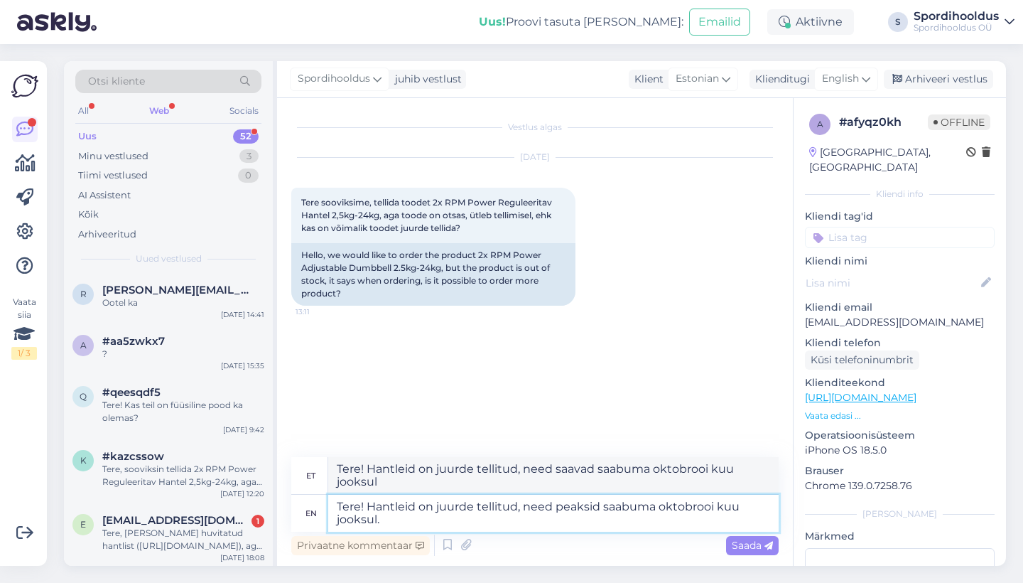
type textarea "Tere! Hantleid on juurde tellitud, need saavad saabuma oktobrooi kuu jooksul."
click at [707, 508] on textarea "Tere! Hantleid on juurde tellitud, need peaksid saabuma oktobrooi kuu jooksul." at bounding box center [553, 513] width 451 height 37
type textarea "Tere! Hantleid on juurde tellitud, need peaksid saabuma oktobi kuu jooksul."
type textarea "Tere! Hantleid on juurde tellitud, need saabuma oktobroi kuu jooksul."
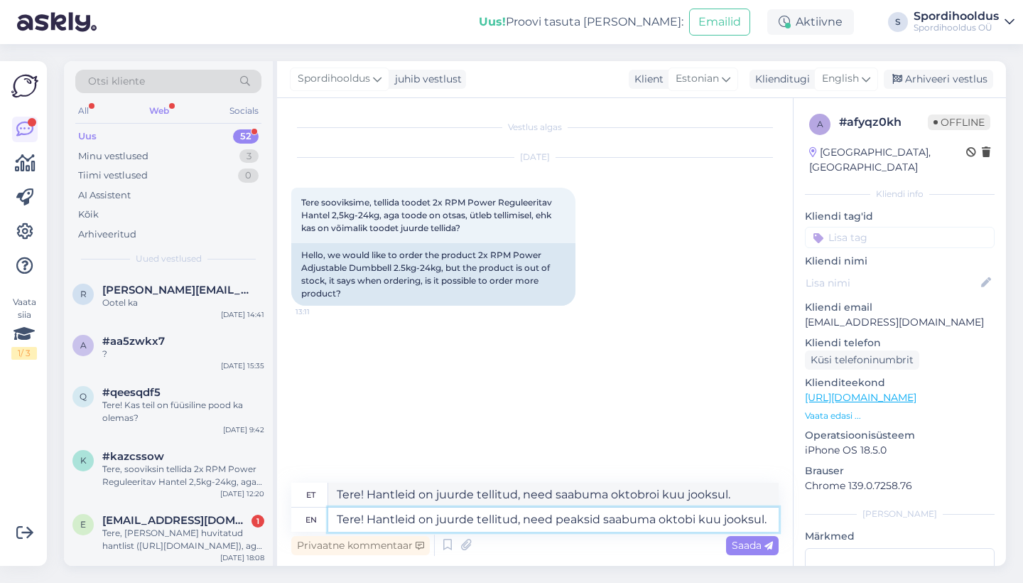
type textarea "Tere! Hantleid on juurde tellitud, need peaksid saabuma oktoi kuu jooksul."
type textarea "Tere! Hantleid on juurde tellitud, need saabuma oktobri kuu jooksul."
type textarea "Tere! Hantleid on juurde tellitud, need peaksid saabuma okti kuu jooksul."
type textarea "Tere! Hantleid on juurde tellitud, vaja saabuma okti kuu jooksul."
type textarea "Tere! Hantleid on juurde tellitud, need peaksid saabuma oktooi kuu jooksul."
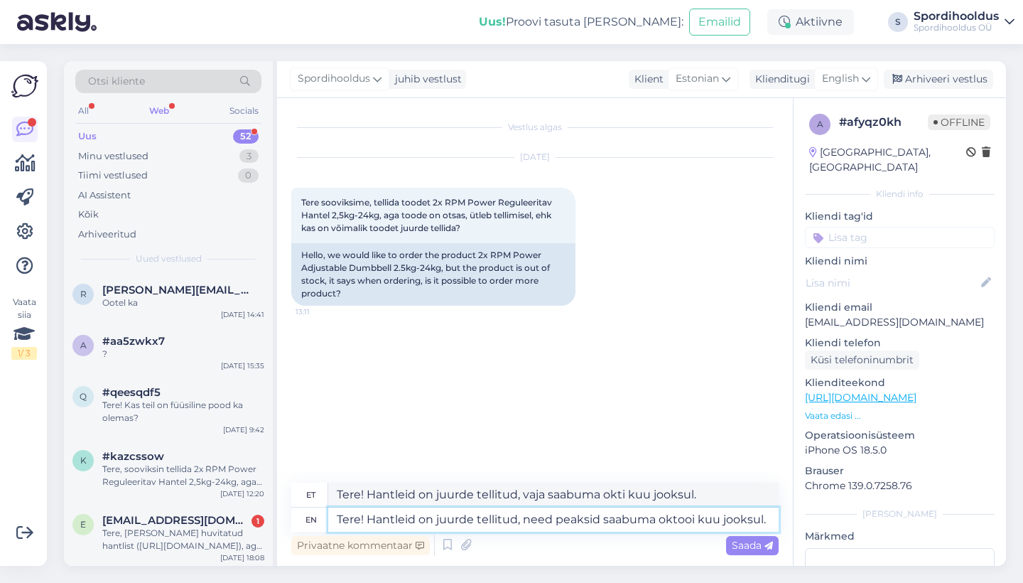
type textarea "Tere! Hantleid on juurde tellitud, need saabuma oktoi kuu jooksul."
type textarea "Tere! Hantleid on juurde tellitud, need peaksid saabuma oktoobi kuu jooksul."
type textarea "Tere! Hantleid on juurde tellitud, need saabuma oktooi kuu jooksul."
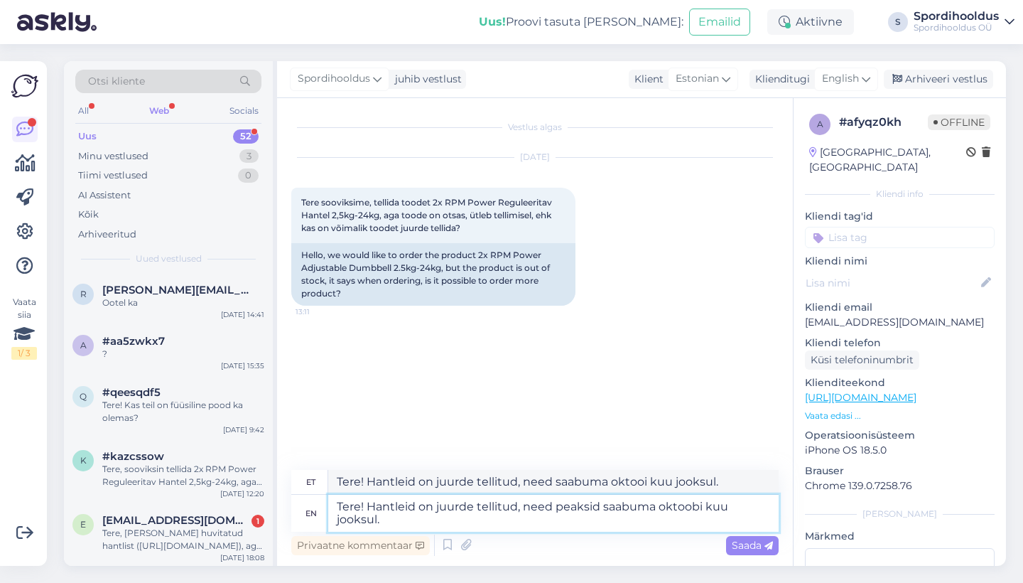
type textarea "Tere! Hantleid on juurde tellitud, need peaksid saabuma oktoobri kuu jooksul."
type textarea "Tere! Hantleid on juurde tellitud, need saabuma oktoobi kuu jooksul."
type textarea "Tere! Hantleid on juurde tellitud, need peaksid saabuma oktoobrii kuu jooksul."
type textarea "Tere! Hantleid on juurde tellitud, need saabuma oktoobrii kuu jooksul."
type textarea "Tere! Hantleid on juurde tellitud, need peaksid saabuma oktoobri kuu jooksul."
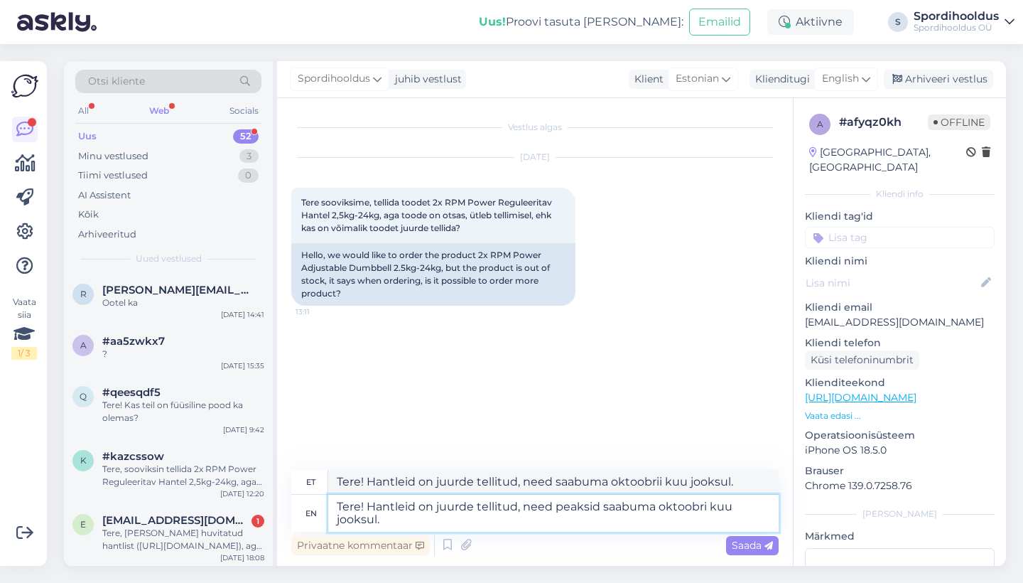
type textarea "Tere! Hantleid on juurde tellitud, need saabuma oktoobri kuu jooksul."
type textarea "Tere! Hantleid on juurde tellitud, need peaksid saabuma oktoobri kuu jooksul."
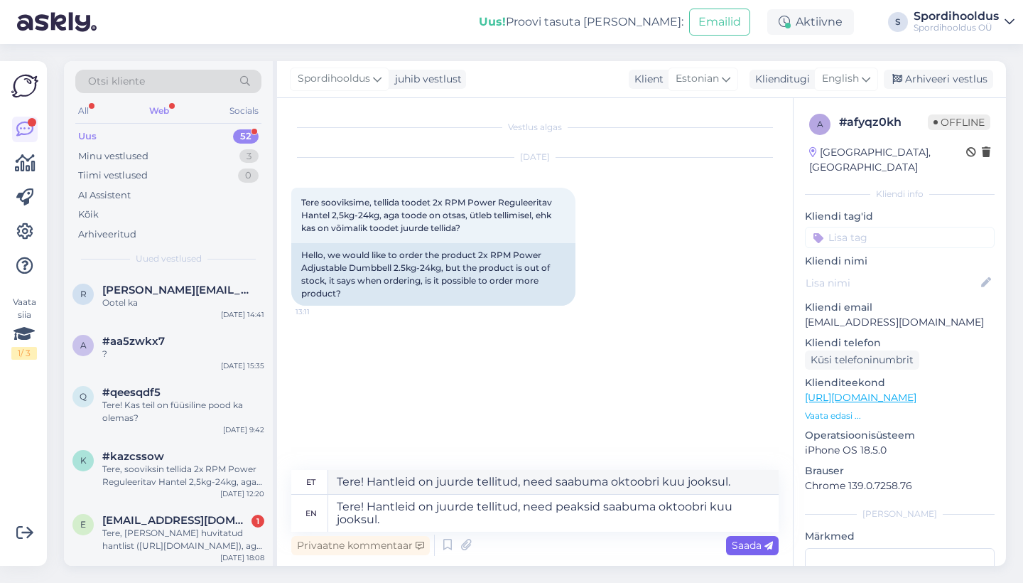
click at [758, 546] on span "Saada" at bounding box center [752, 545] width 41 height 13
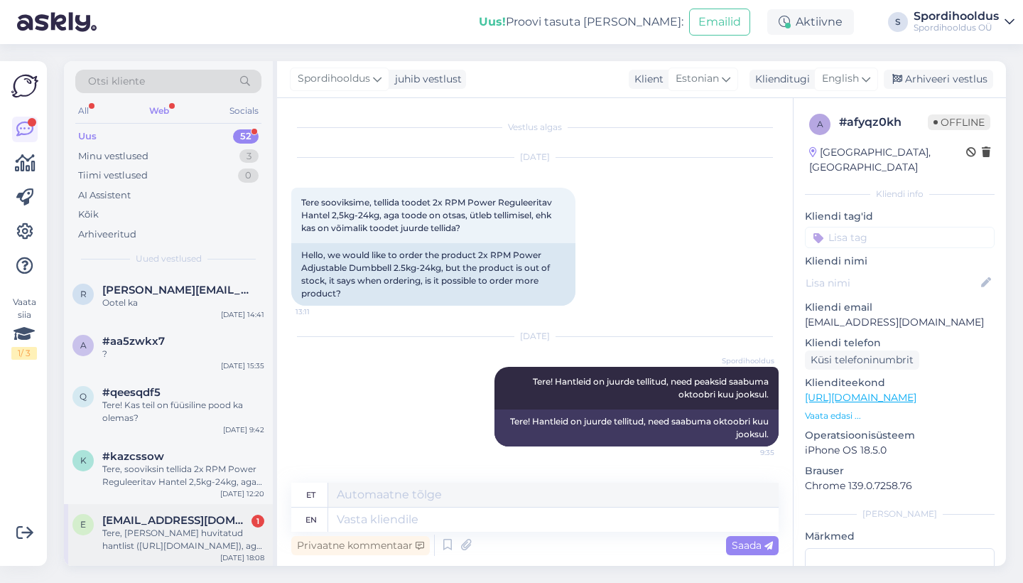
click at [208, 517] on span "[EMAIL_ADDRESS][DOMAIN_NAME]" at bounding box center [176, 520] width 148 height 13
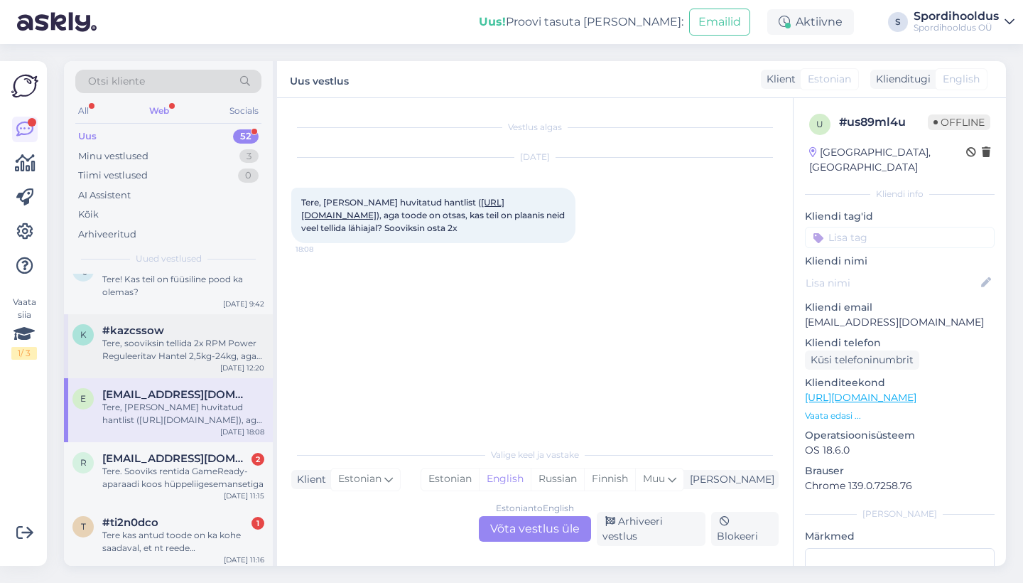
scroll to position [127, 0]
click at [197, 463] on div "Tere. Sooviks rentida GameReady-aparaadi koos hüppeliigesemansetiga" at bounding box center [183, 476] width 162 height 26
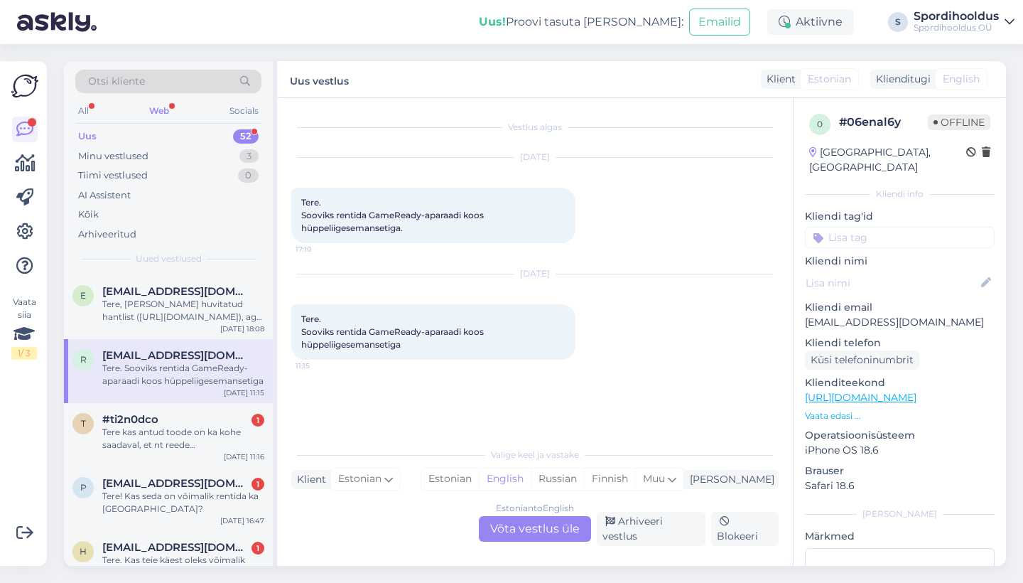
scroll to position [239, 0]
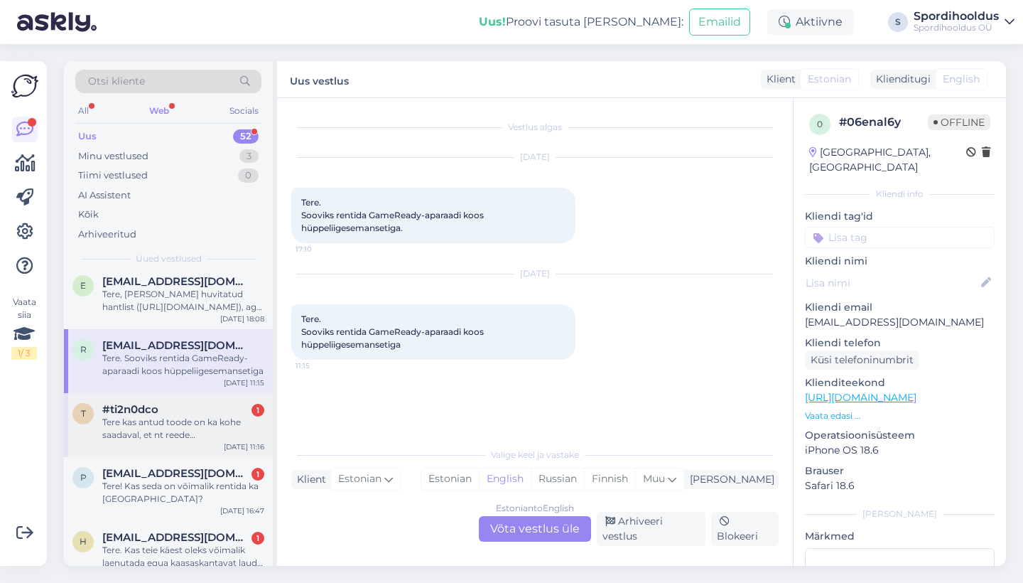
click at [189, 441] on div "t #ti2n0dco 1 Tere kas antud toode on ka kohe saadaval, et nt reede [PERSON_NAM…" at bounding box center [168, 425] width 209 height 64
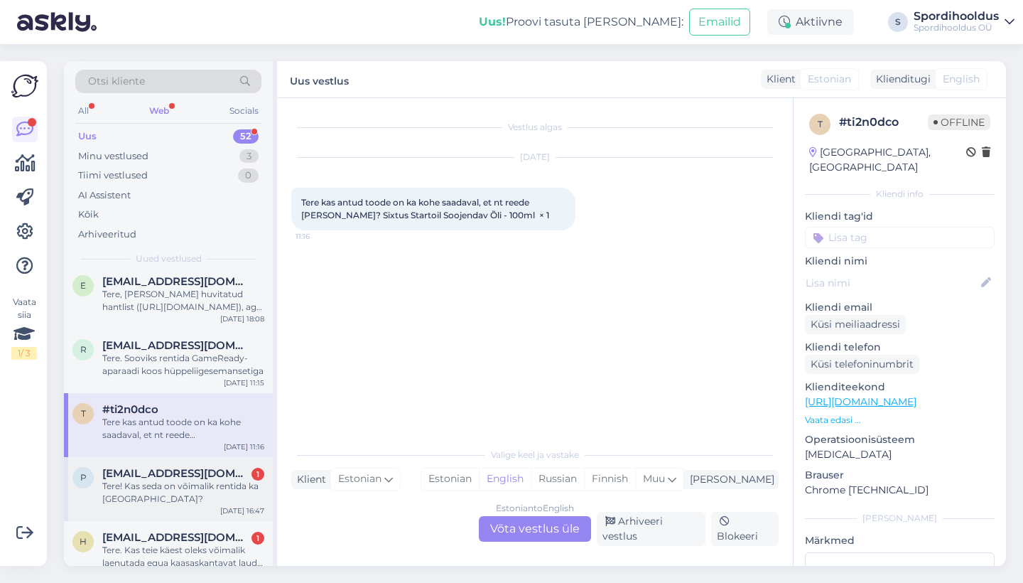
click at [193, 474] on span "[EMAIL_ADDRESS][DOMAIN_NAME]" at bounding box center [176, 473] width 148 height 13
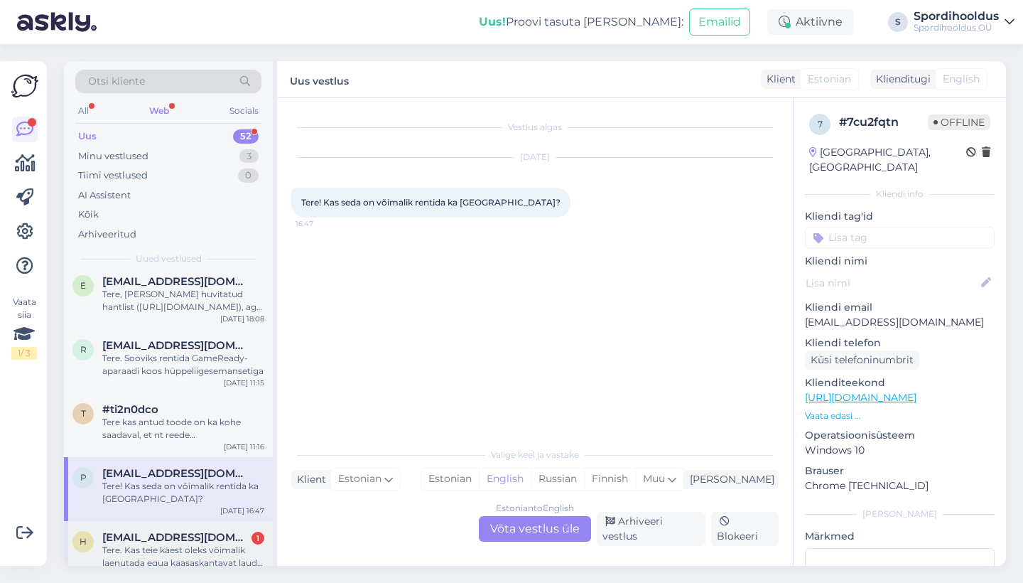
click at [198, 535] on span "[EMAIL_ADDRESS][DOMAIN_NAME]" at bounding box center [176, 537] width 148 height 13
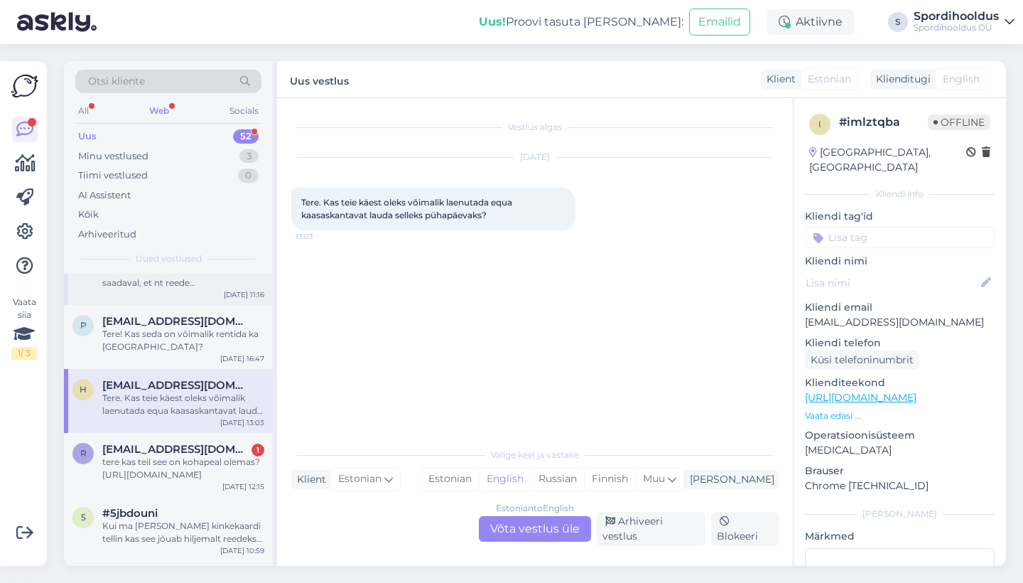
scroll to position [390, 0]
click at [204, 456] on div "tere kas teil see on kohapeal olemas? [URL][DOMAIN_NAME]" at bounding box center [183, 469] width 162 height 26
